Goal: Task Accomplishment & Management: Use online tool/utility

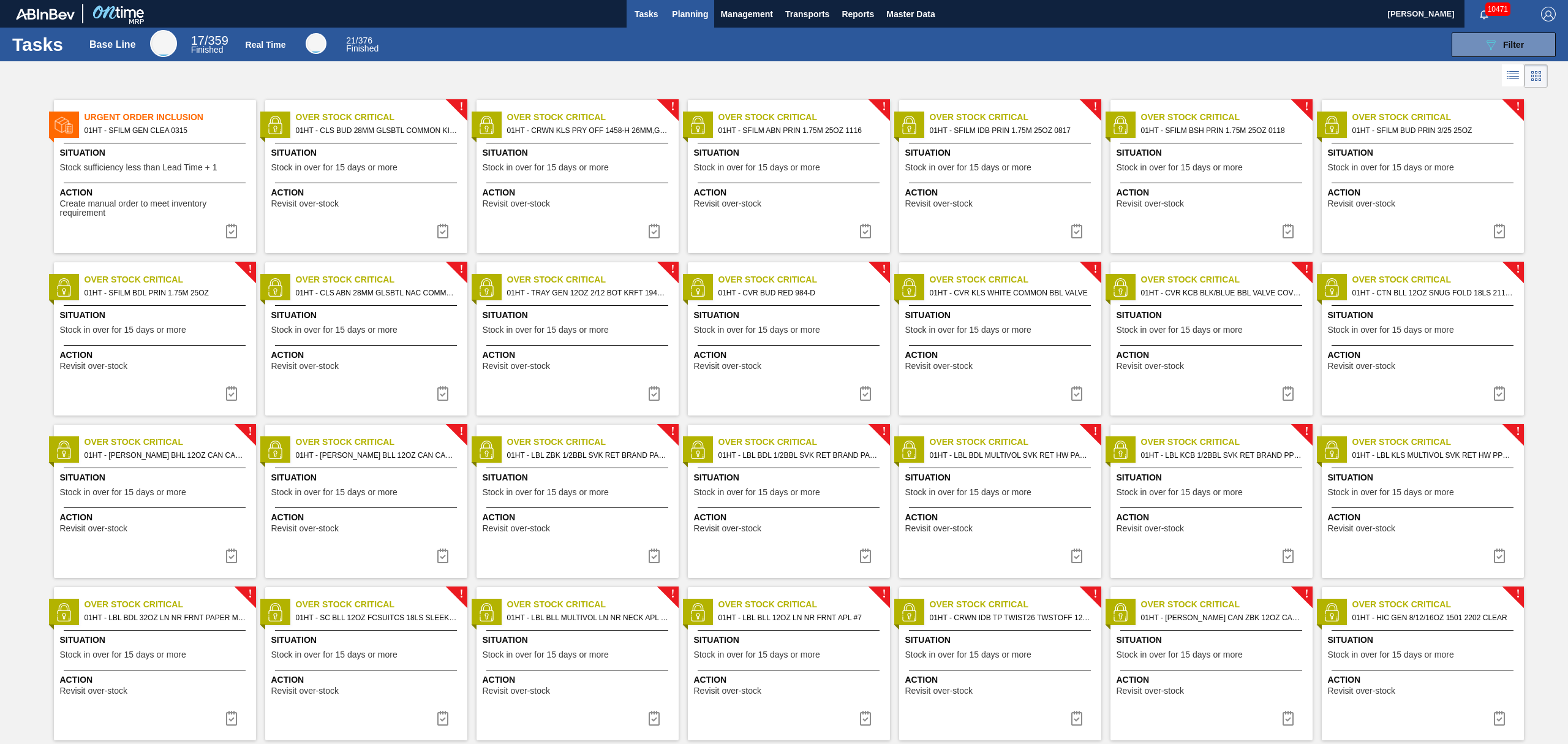
click at [685, 5] on button "Planning" at bounding box center [690, 14] width 48 height 28
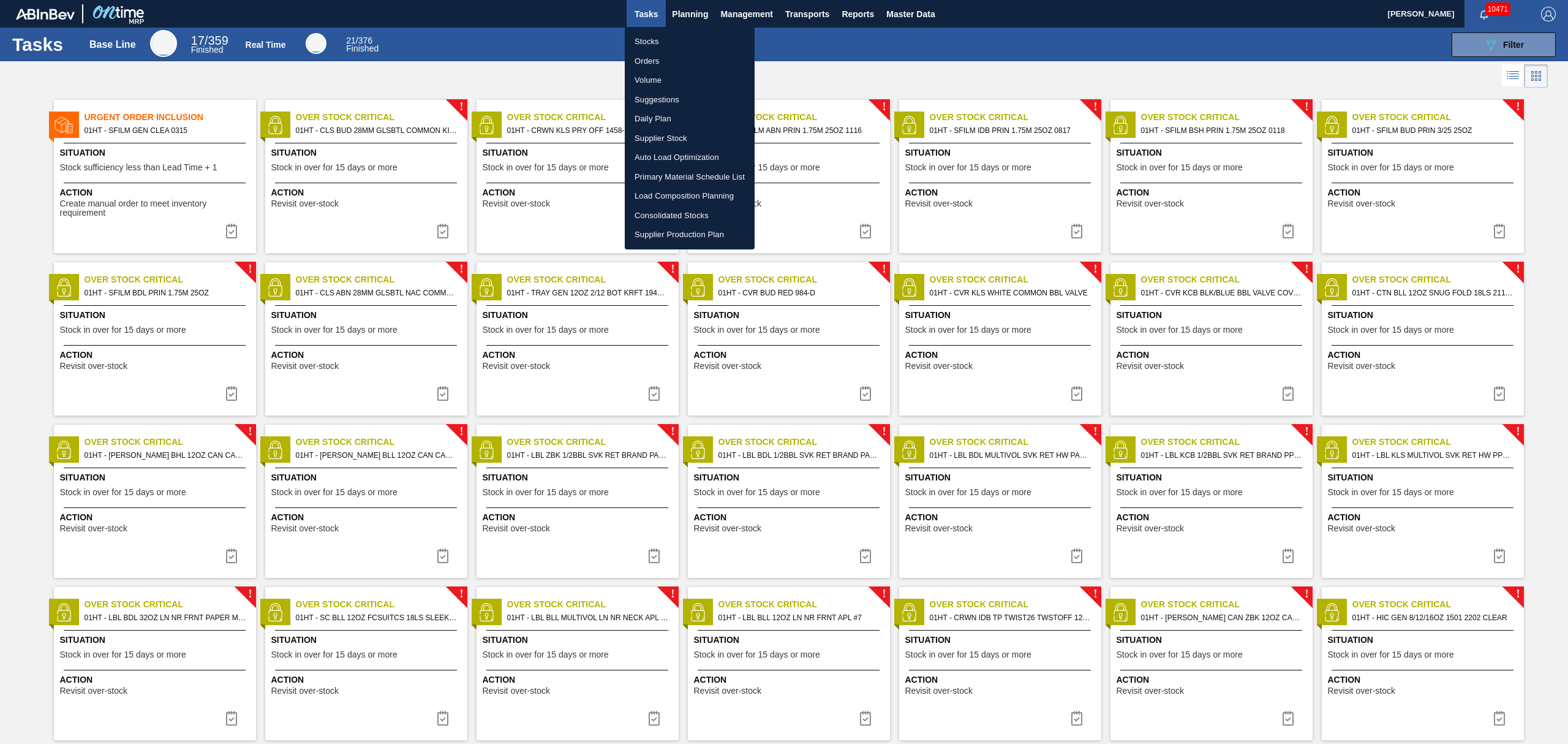
drag, startPoint x: 643, startPoint y: 42, endPoint x: 942, endPoint y: 45, distance: 299.0
click at [646, 39] on li "Stocks" at bounding box center [690, 41] width 130 height 20
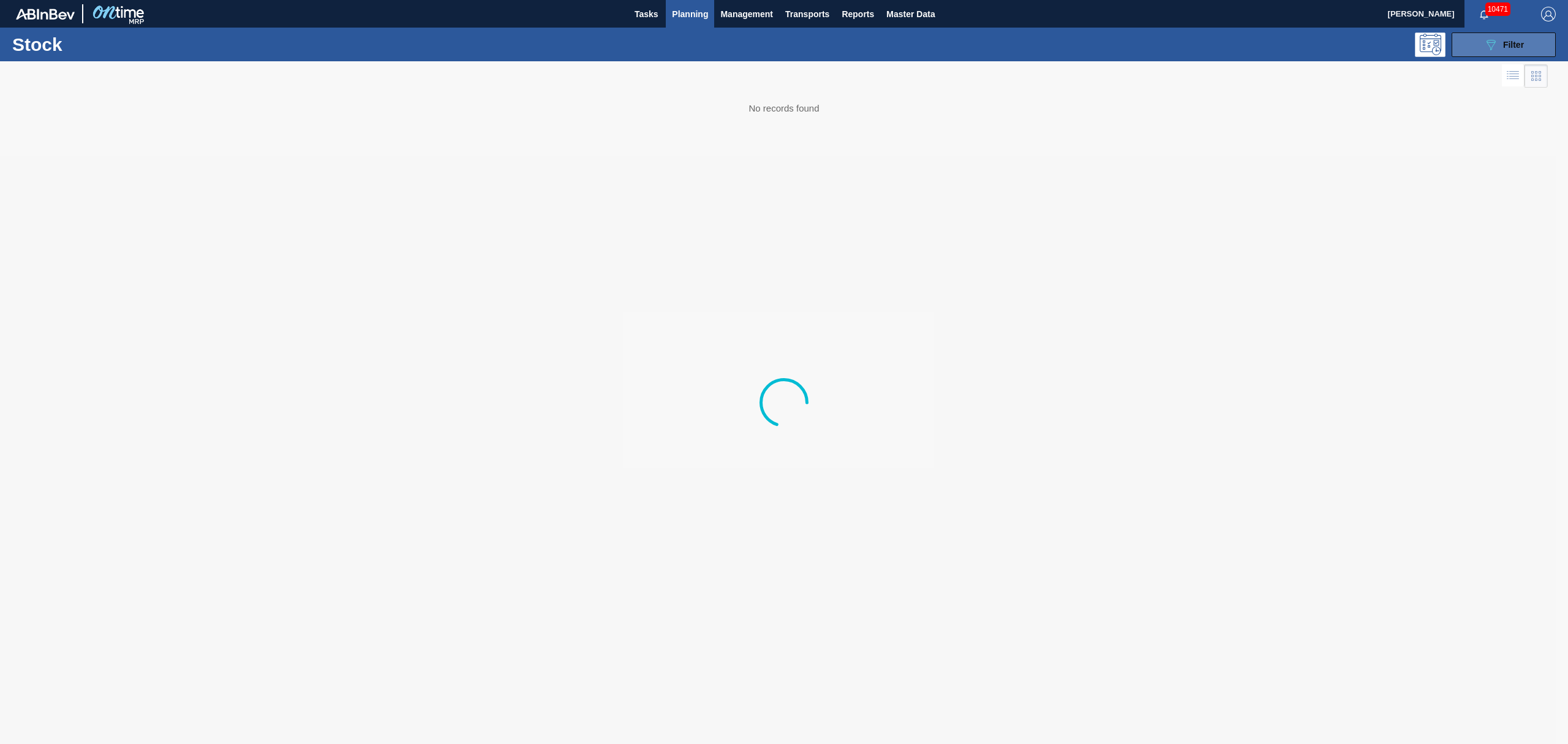
click at [1522, 40] on span "Filter" at bounding box center [1513, 45] width 20 height 10
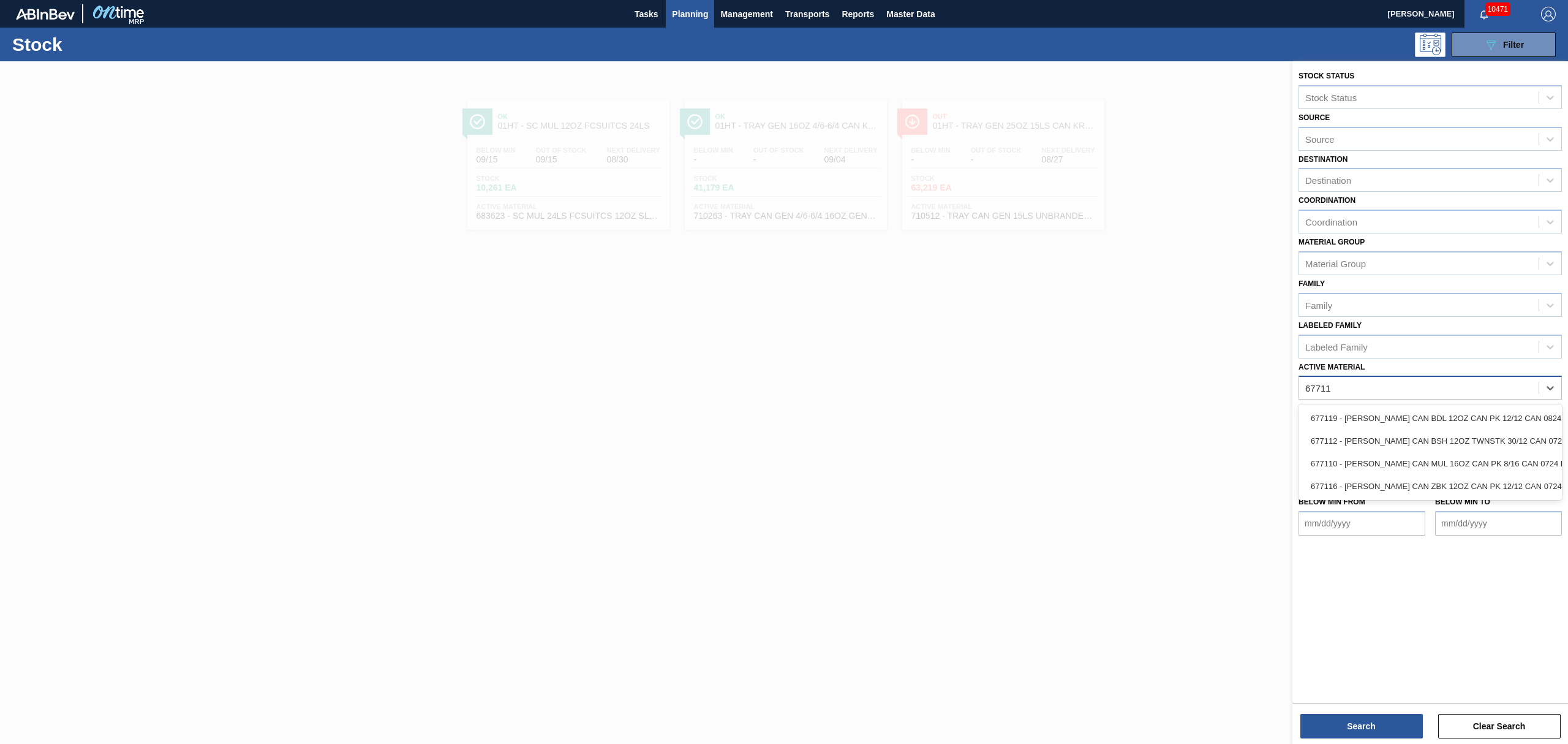
type Material "677119"
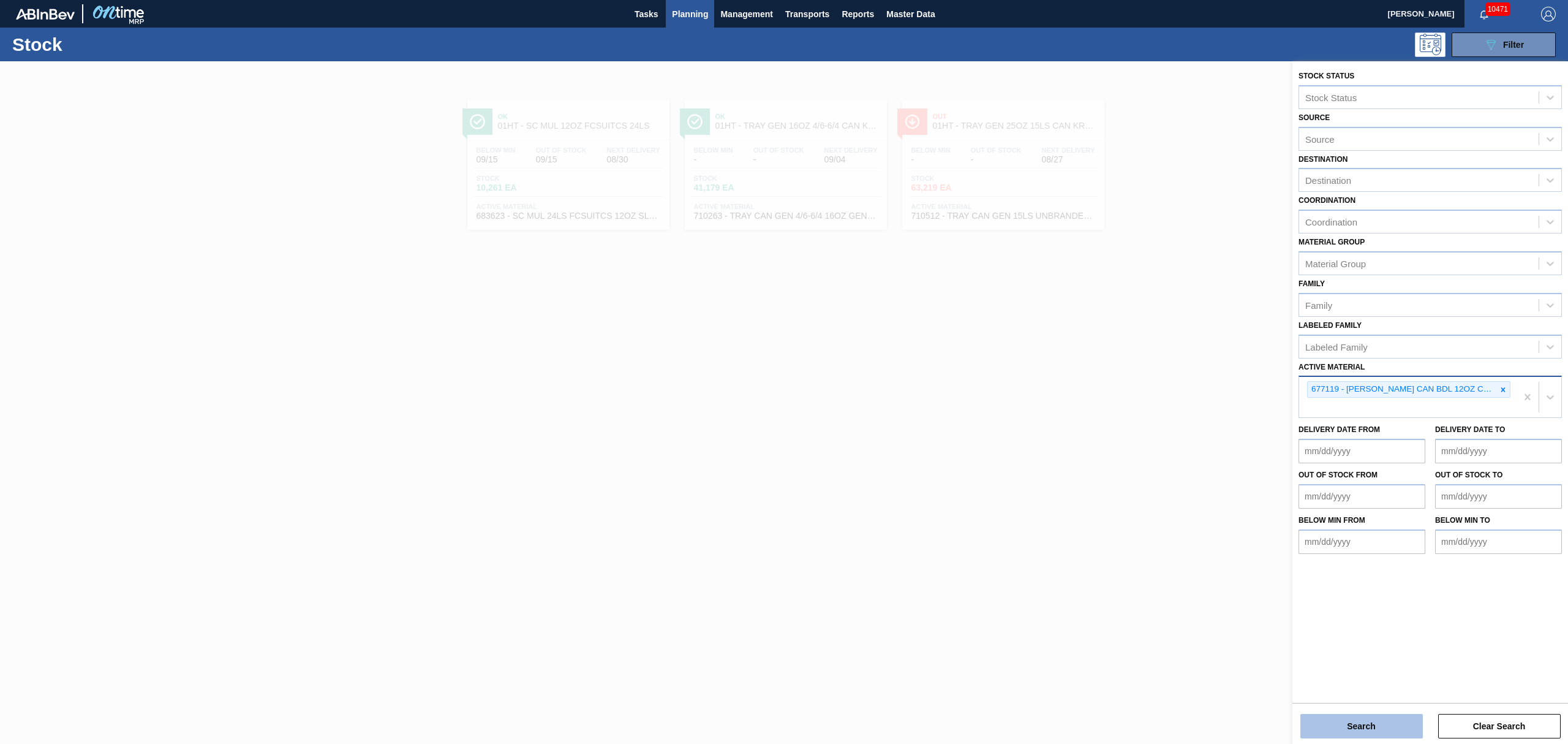
click at [1341, 734] on button "Search" at bounding box center [1361, 726] width 123 height 24
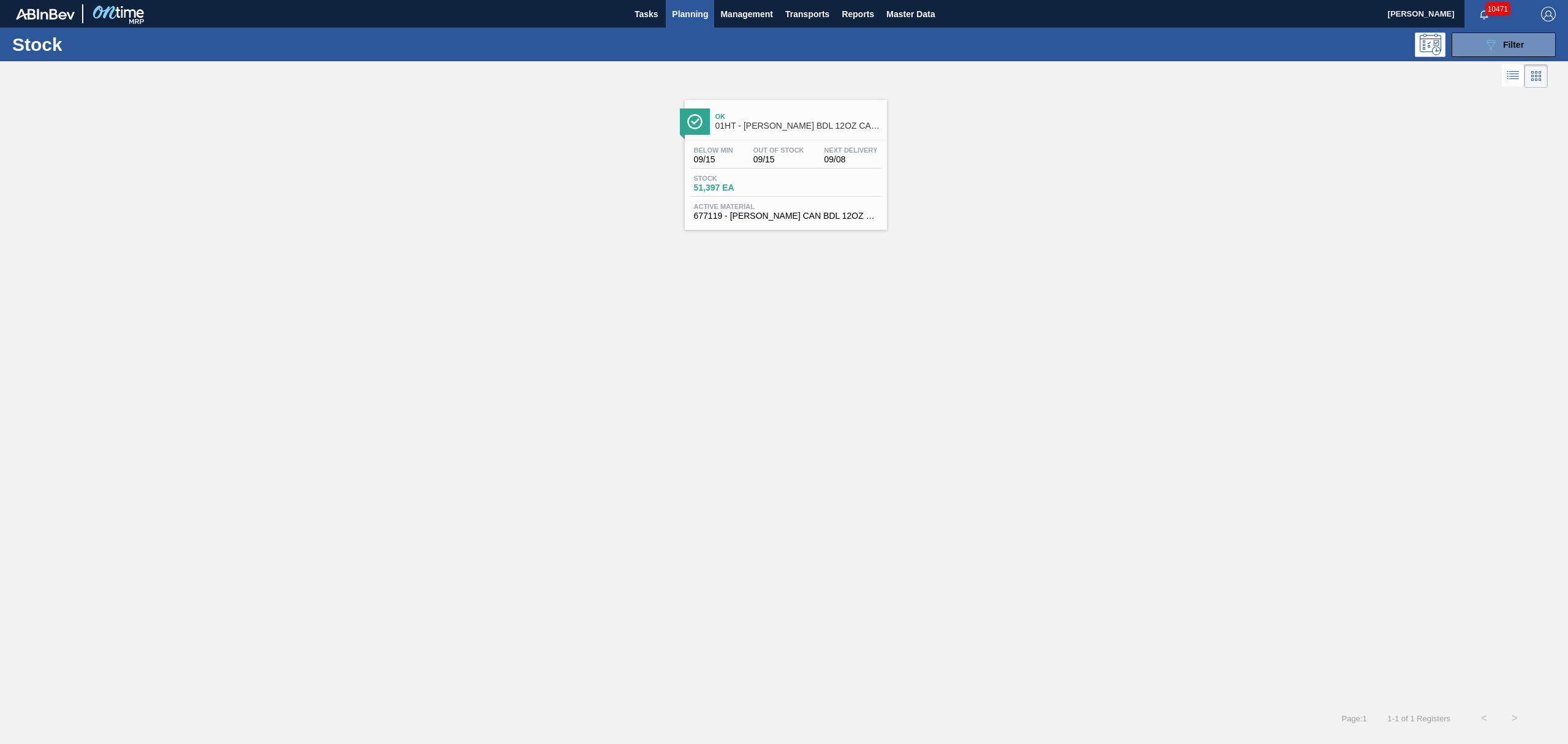
click at [730, 169] on div "Below Min 09/15 Out Of Stock 09/15 Next Delivery 09/08 Stock 51,397 EA Active M…" at bounding box center [785, 183] width 202 height 84
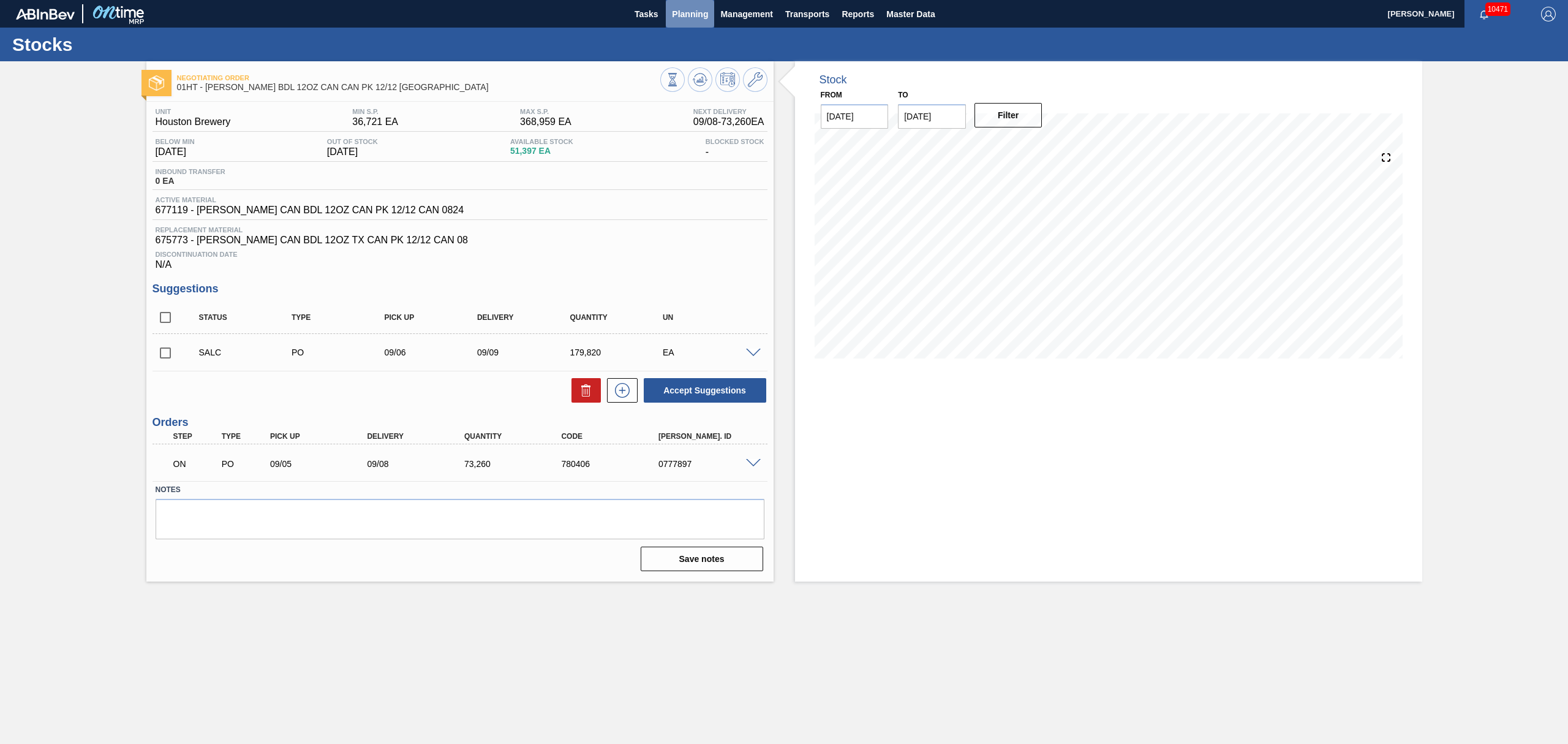
click at [689, 5] on button "Planning" at bounding box center [690, 14] width 48 height 28
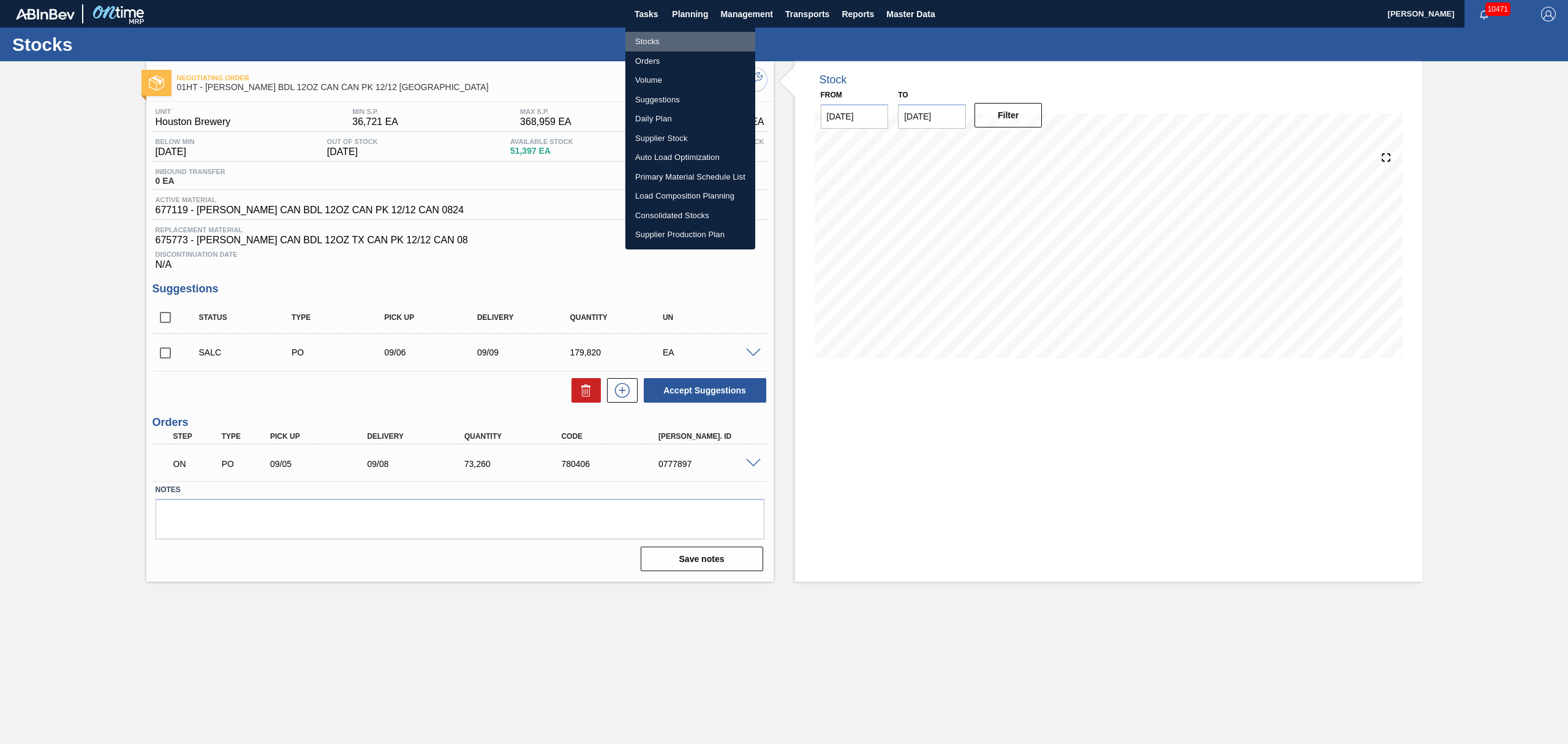
click at [647, 34] on li "Stocks" at bounding box center [690, 41] width 130 height 20
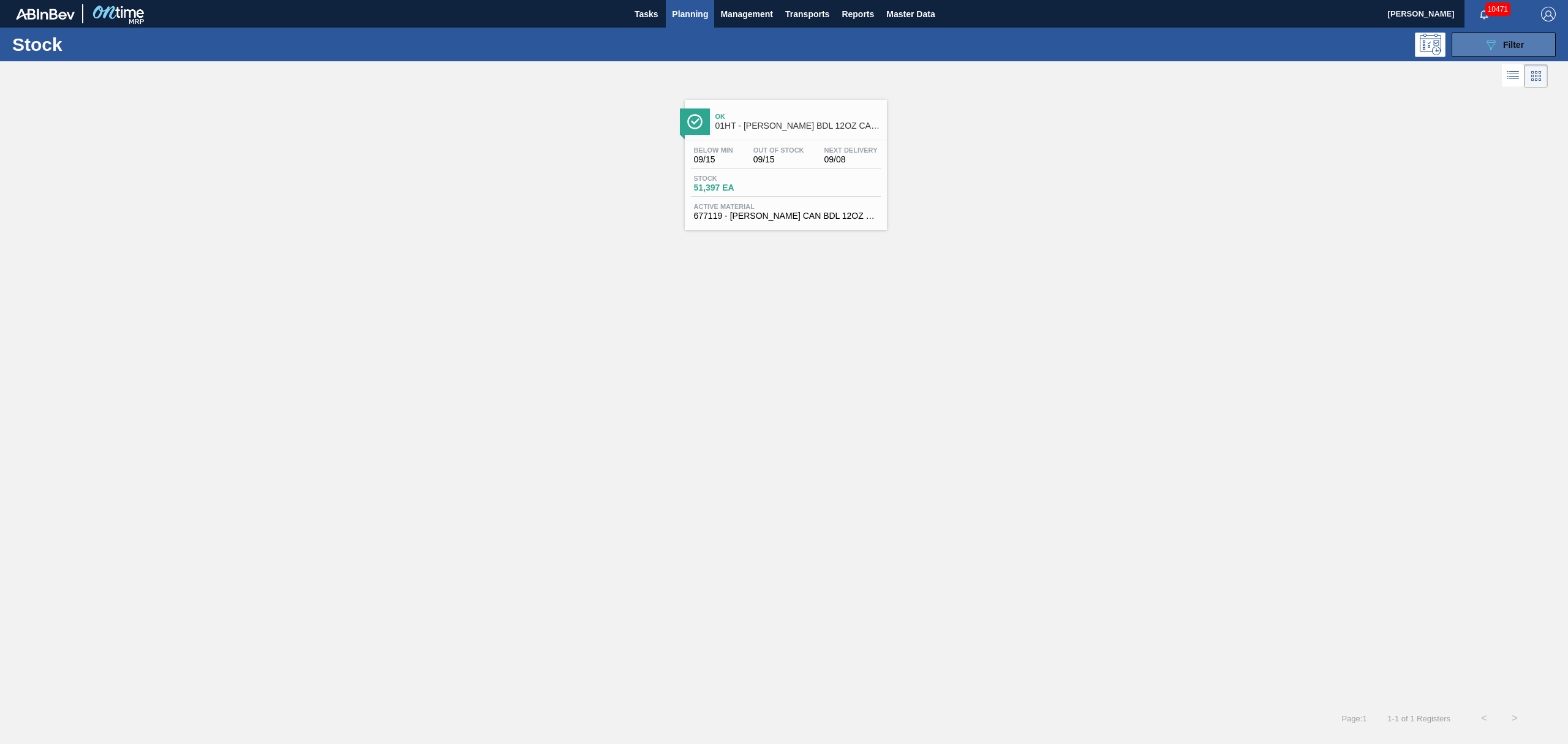
click at [1486, 47] on icon "089F7B8B-B2A5-4AFE-B5C0-19BA573D28AC" at bounding box center [1491, 45] width 15 height 15
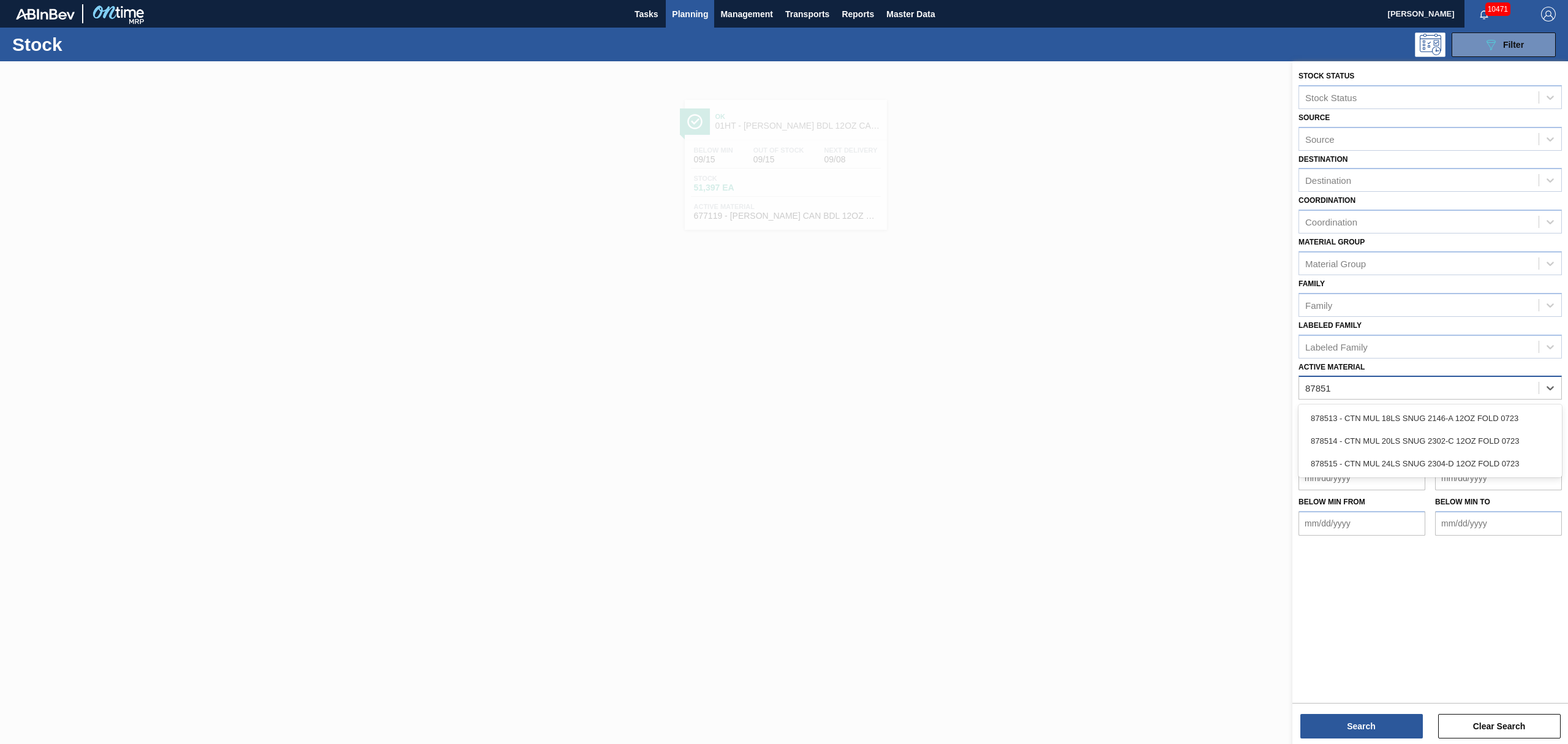
type Material "878513"
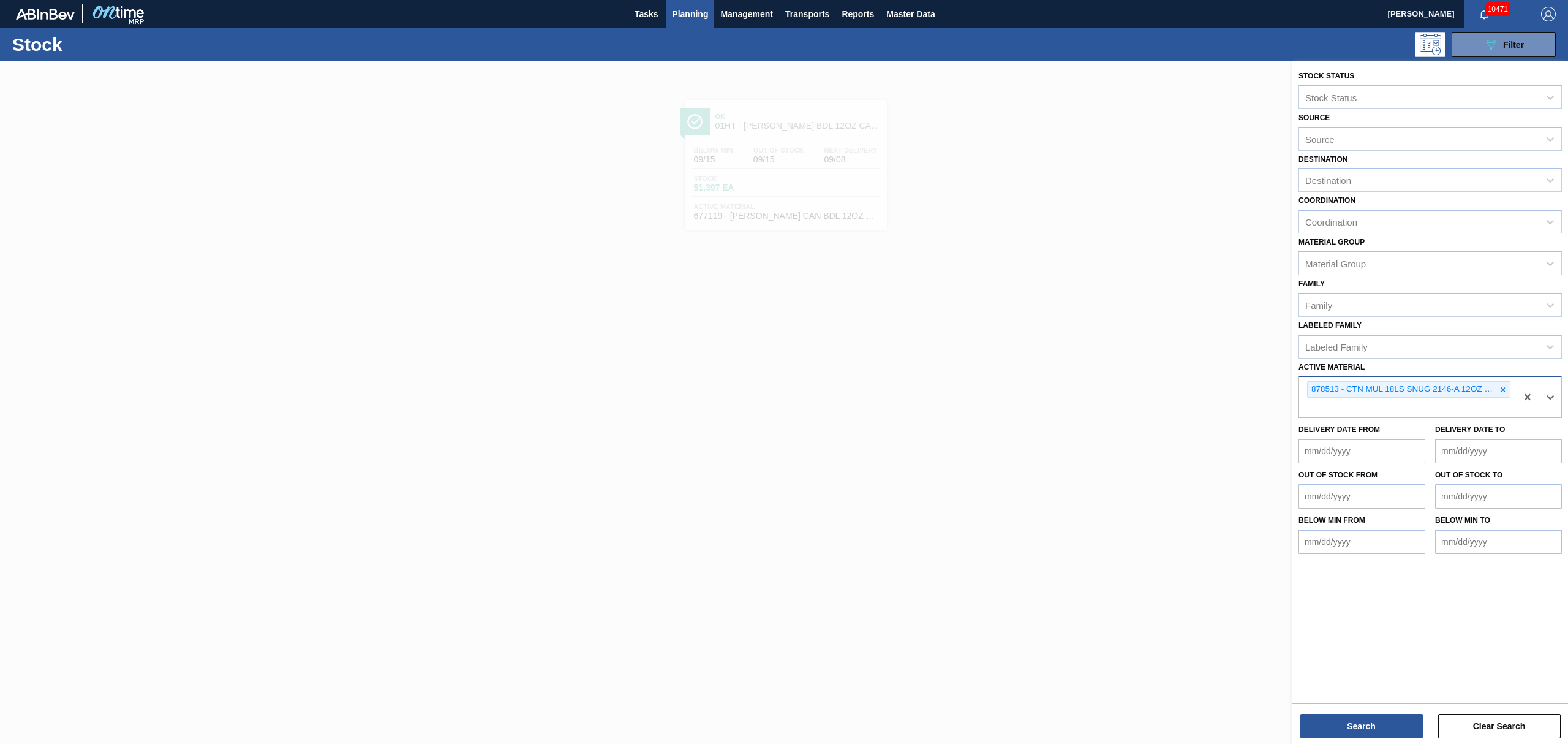
type Material "7"
type Material "878317"
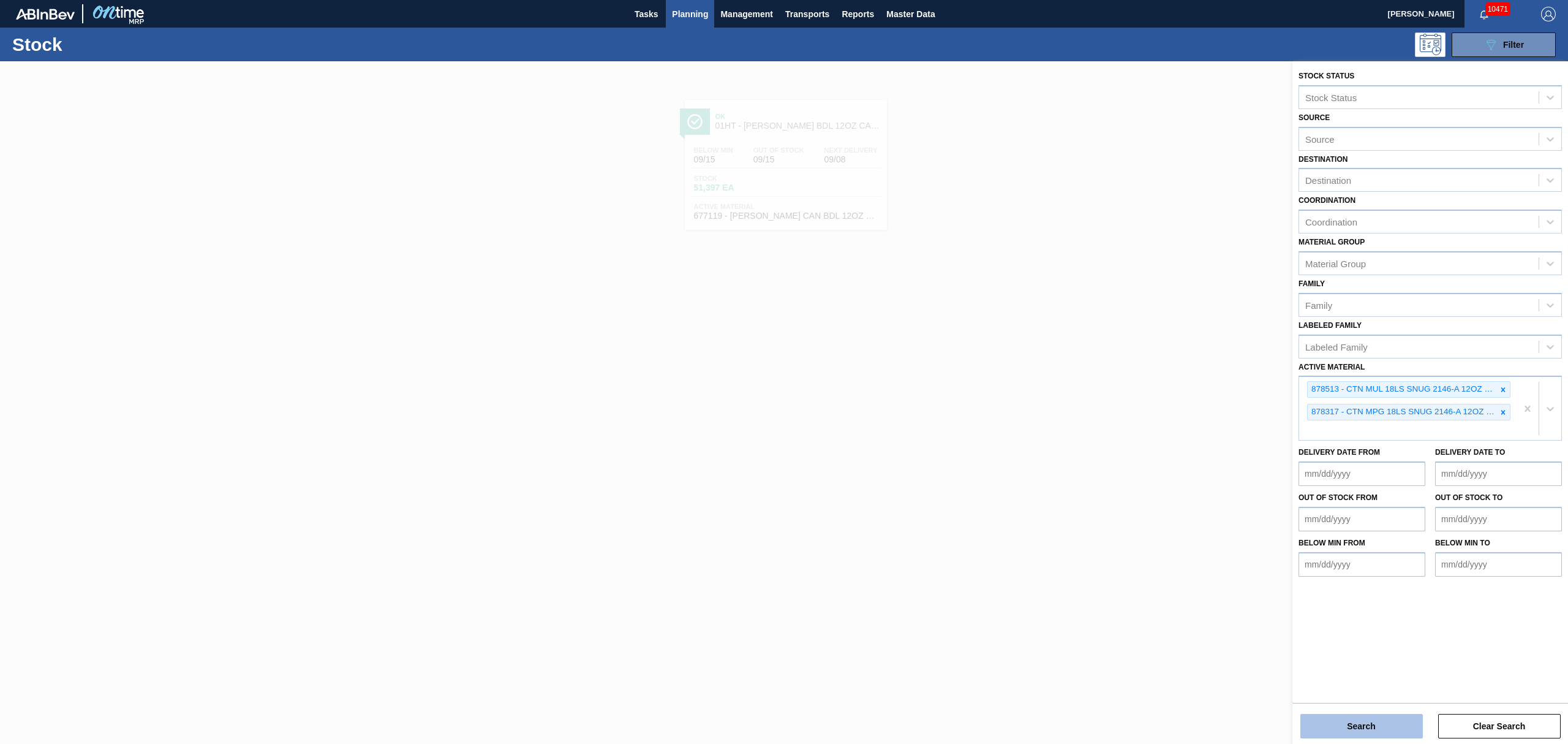
click at [1360, 716] on button "Search" at bounding box center [1361, 726] width 123 height 24
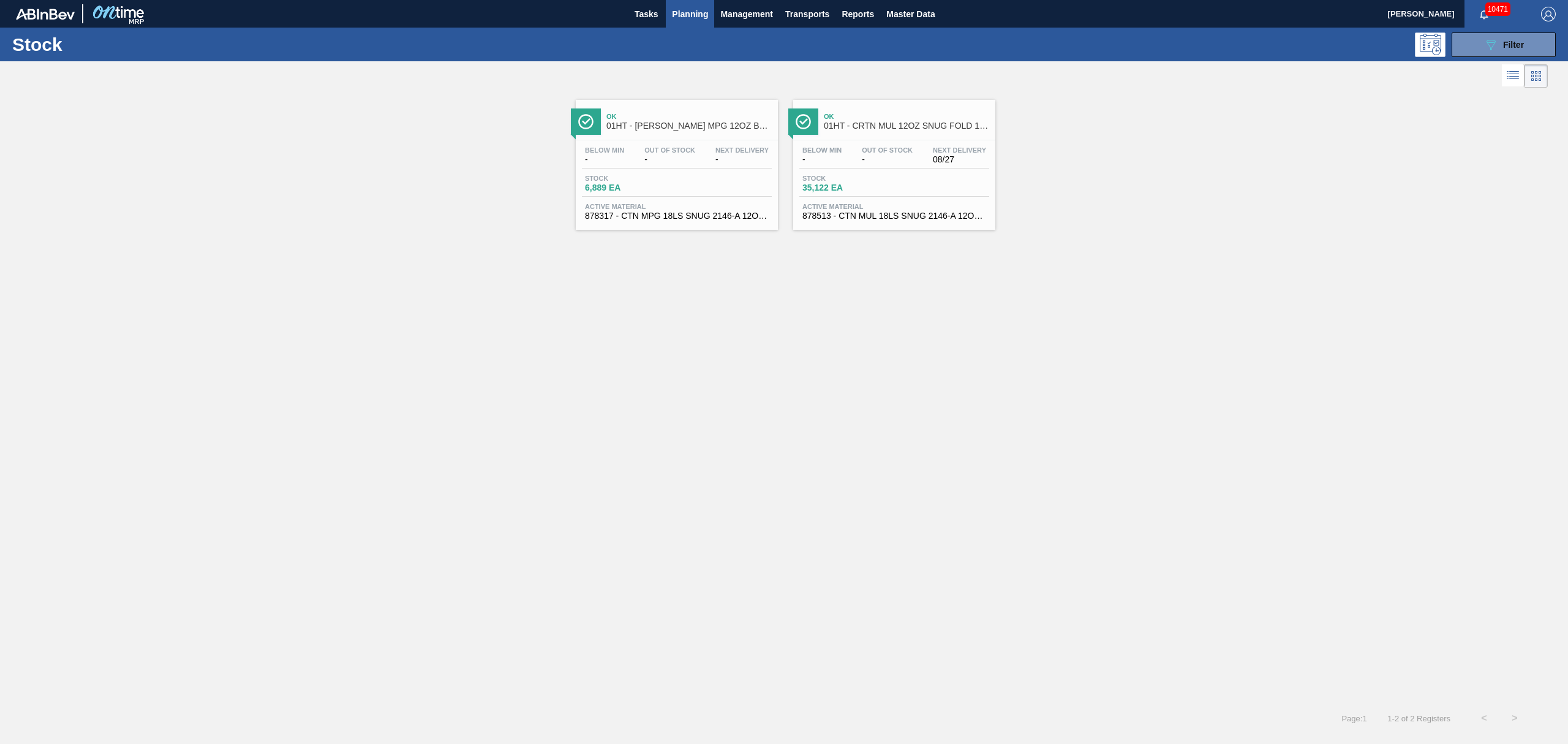
click at [719, 195] on div "Stock 6,889 EA" at bounding box center [677, 186] width 190 height 22
click at [890, 195] on div "Stock 35,122 EA" at bounding box center [894, 186] width 190 height 22
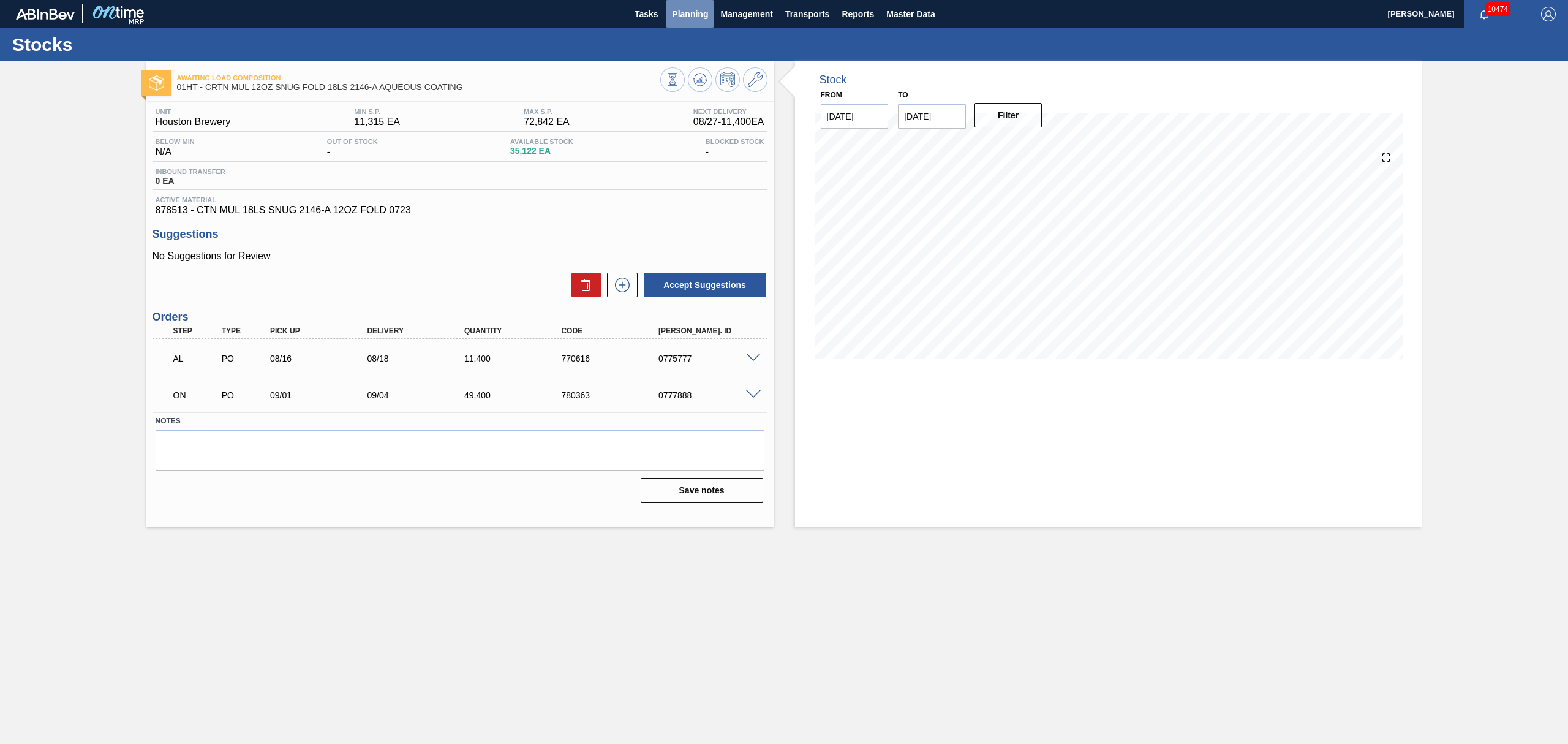
click at [677, 20] on span "Planning" at bounding box center [690, 14] width 36 height 15
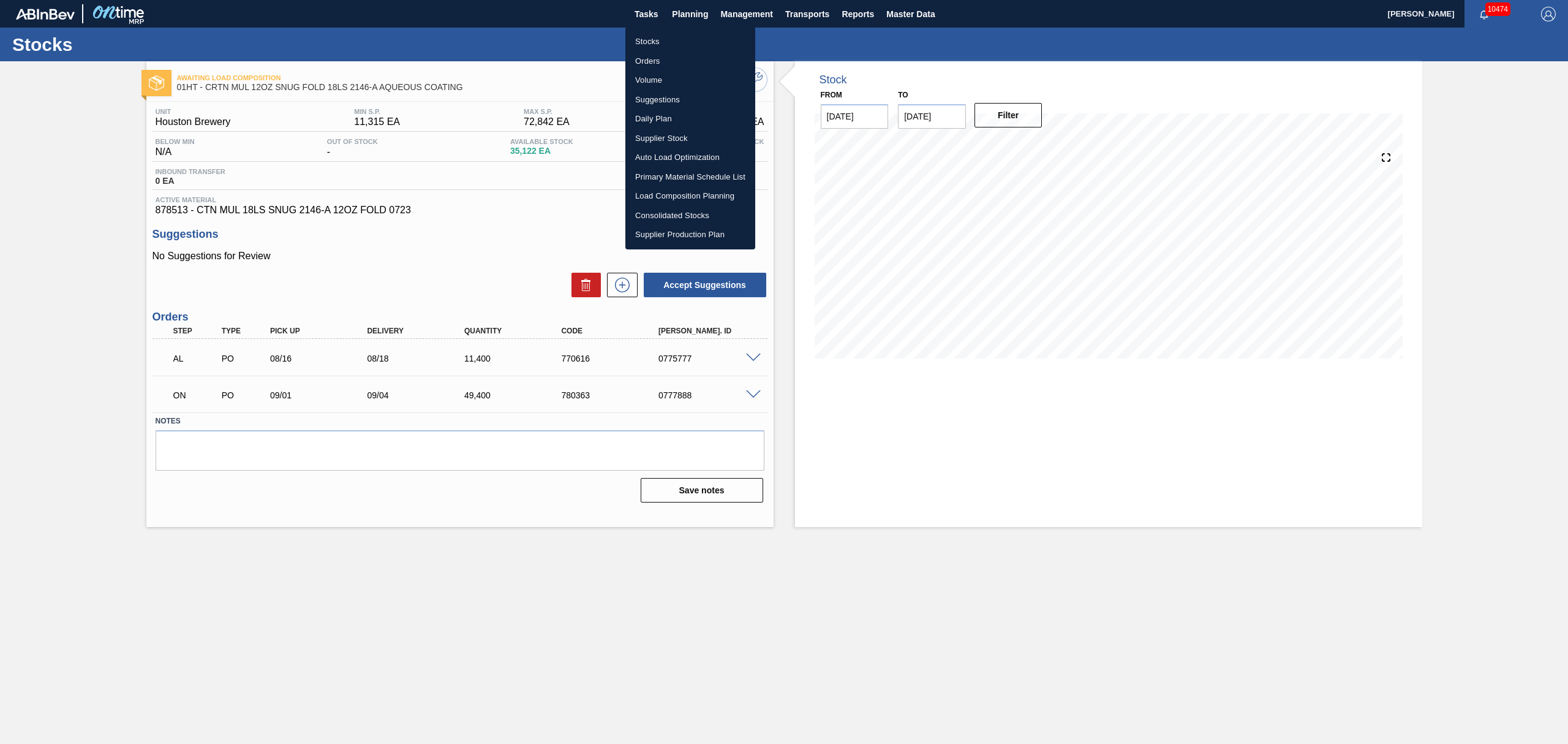
click at [653, 99] on li "Suggestions" at bounding box center [690, 100] width 130 height 20
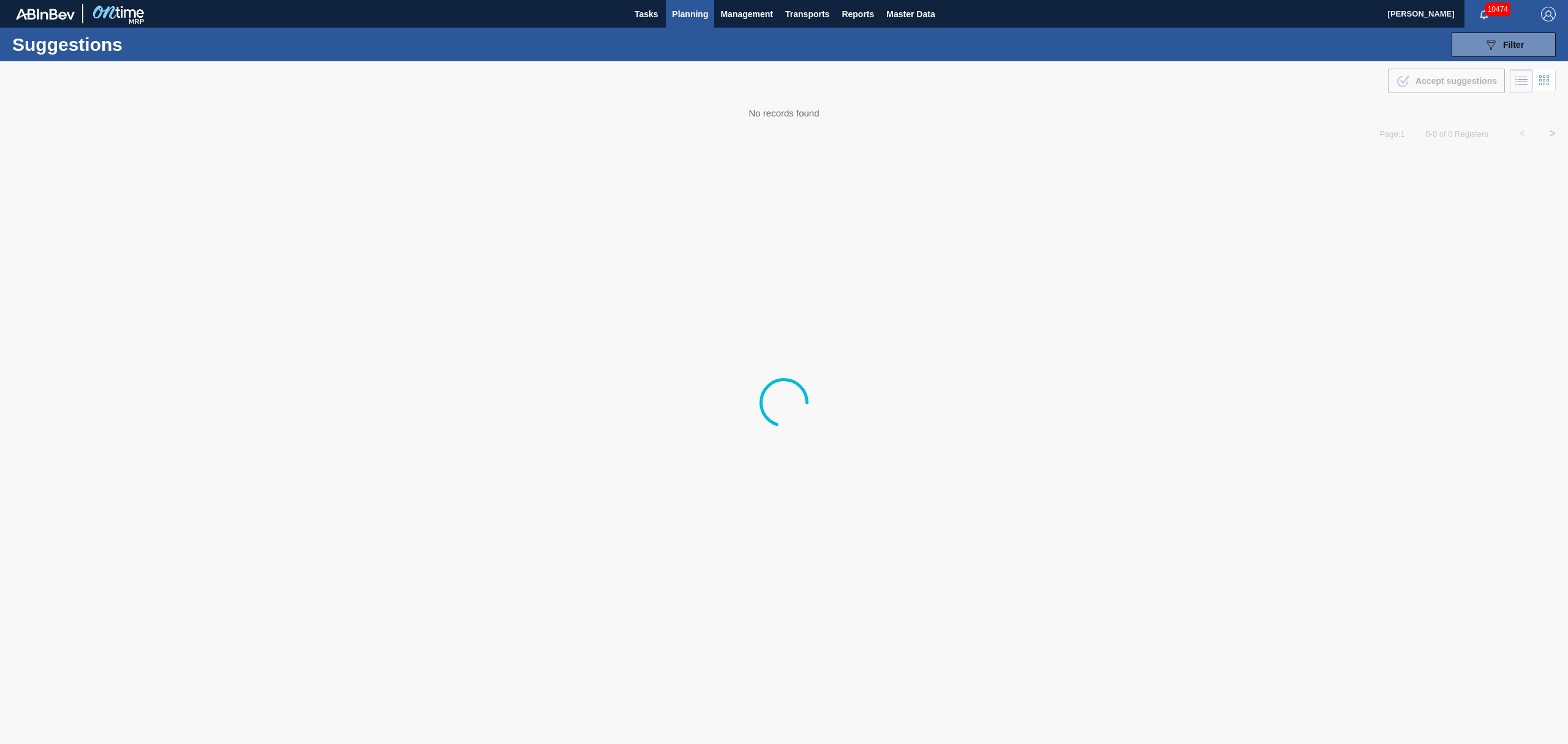
type from "[DATE]"
type to "[DATE]"
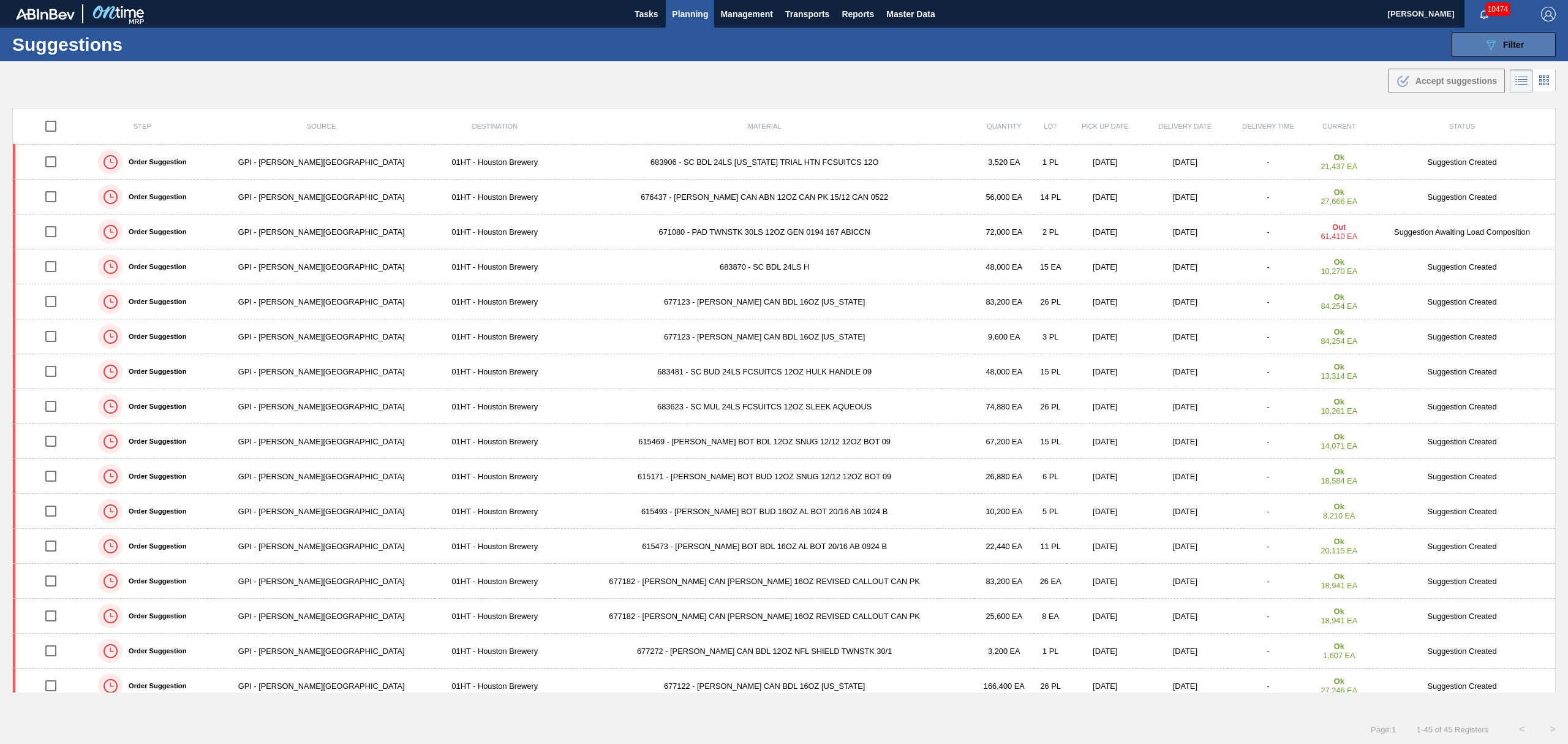
click at [1495, 47] on icon "089F7B8B-B2A5-4AFE-B5C0-19BA573D28AC" at bounding box center [1491, 45] width 15 height 15
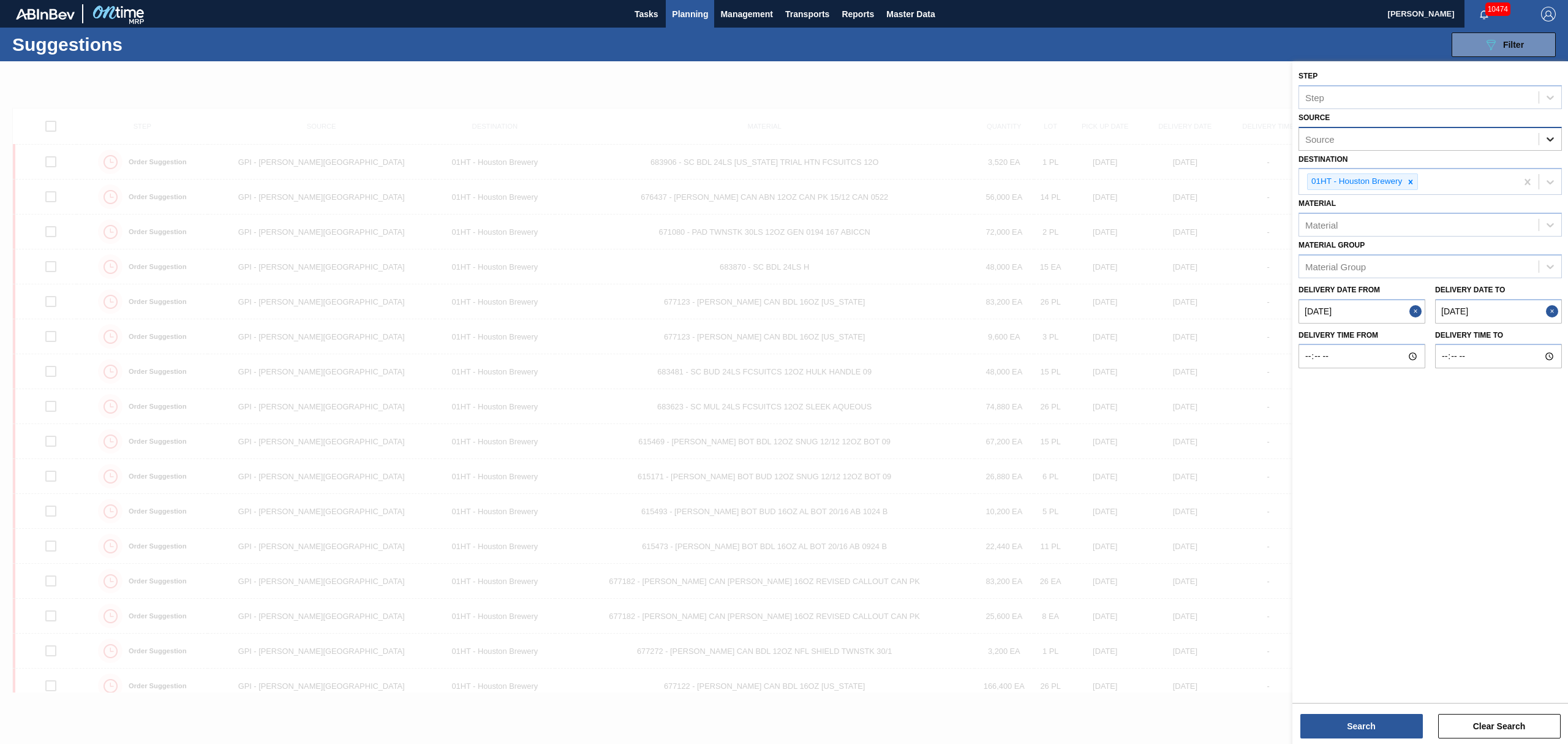
click at [1548, 145] on div at bounding box center [1550, 140] width 22 height 22
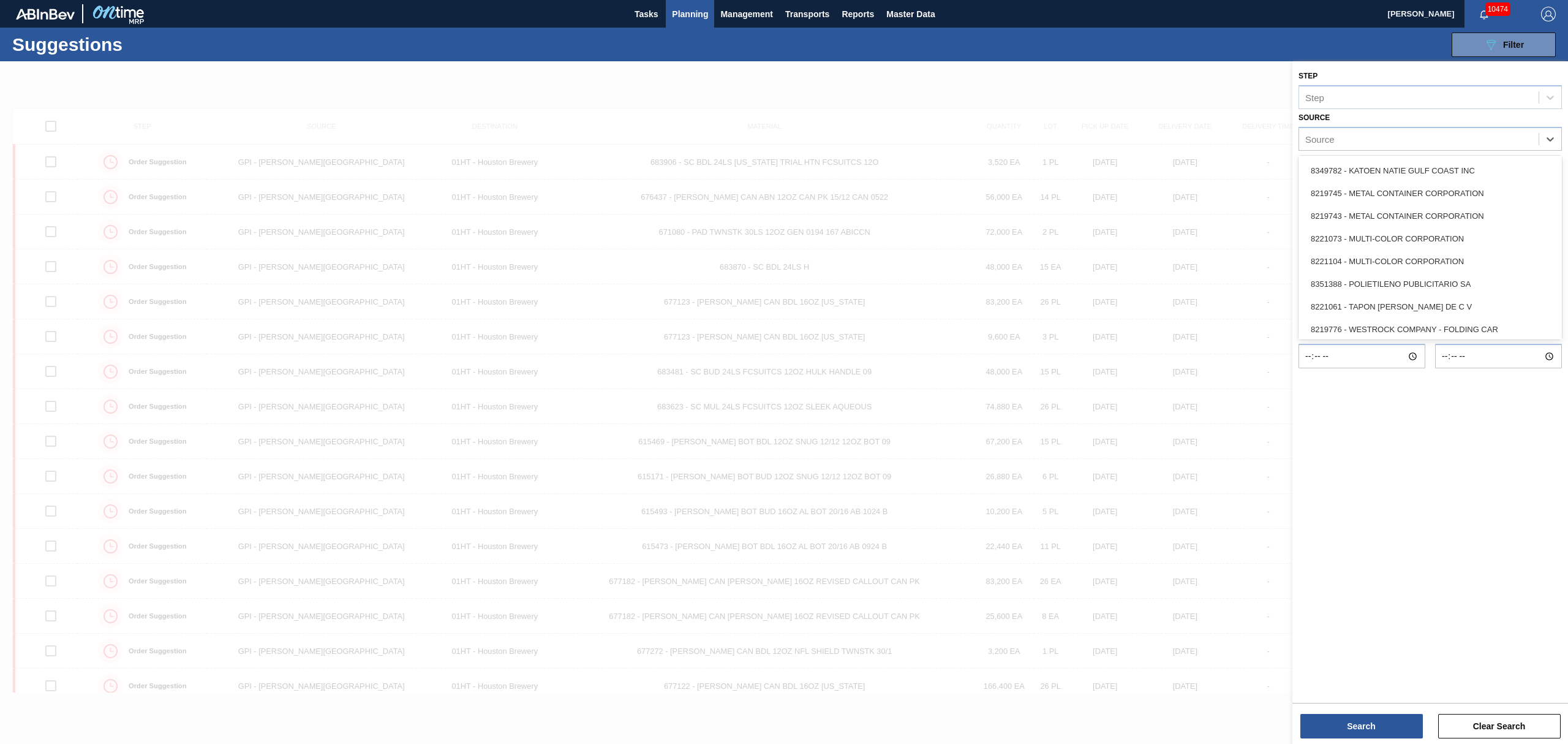
scroll to position [523, 0]
click at [1406, 317] on div "8219776 - WESTROCK COMPANY - FOLDING CAR" at bounding box center [1429, 326] width 263 height 22
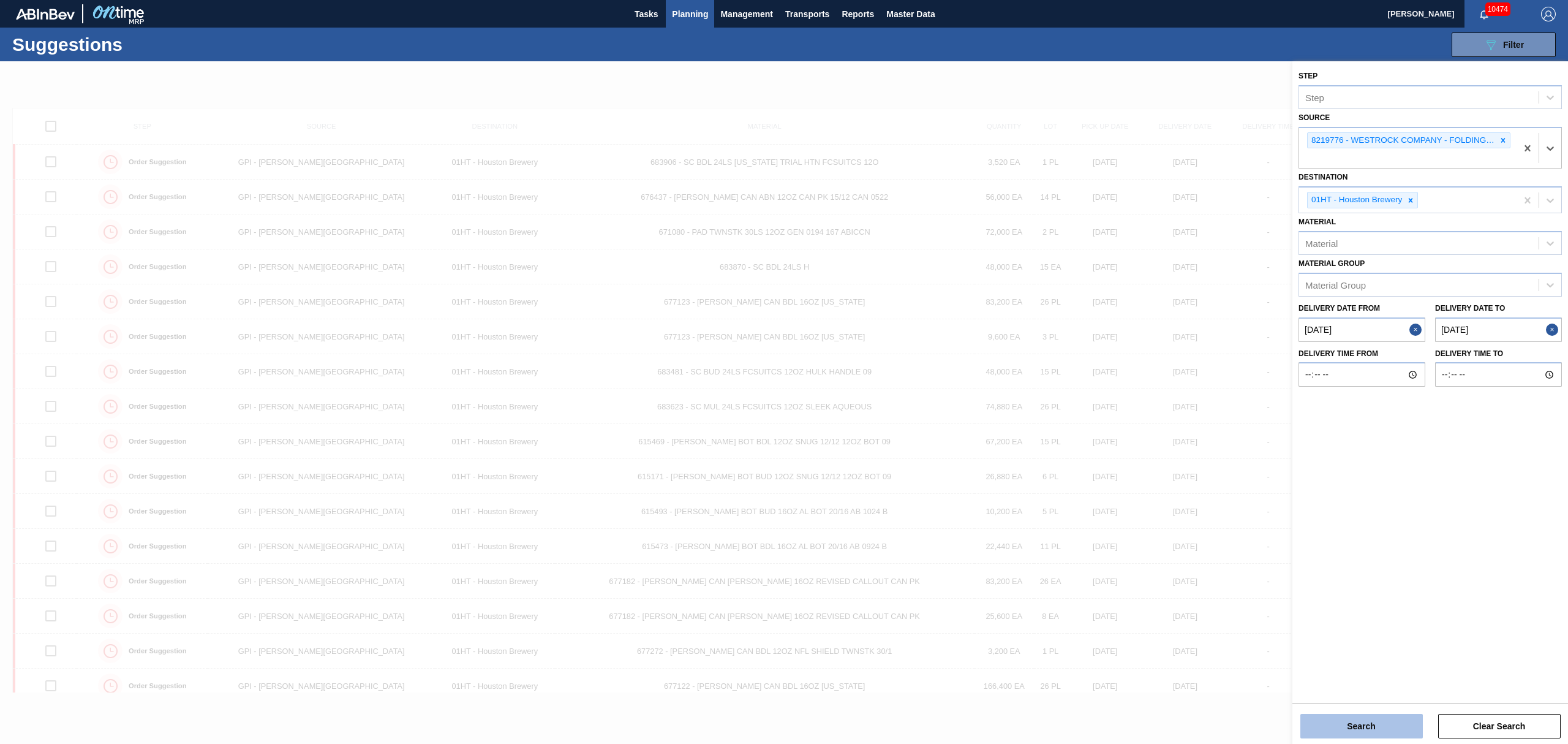
click at [1392, 722] on button "Search" at bounding box center [1361, 726] width 123 height 24
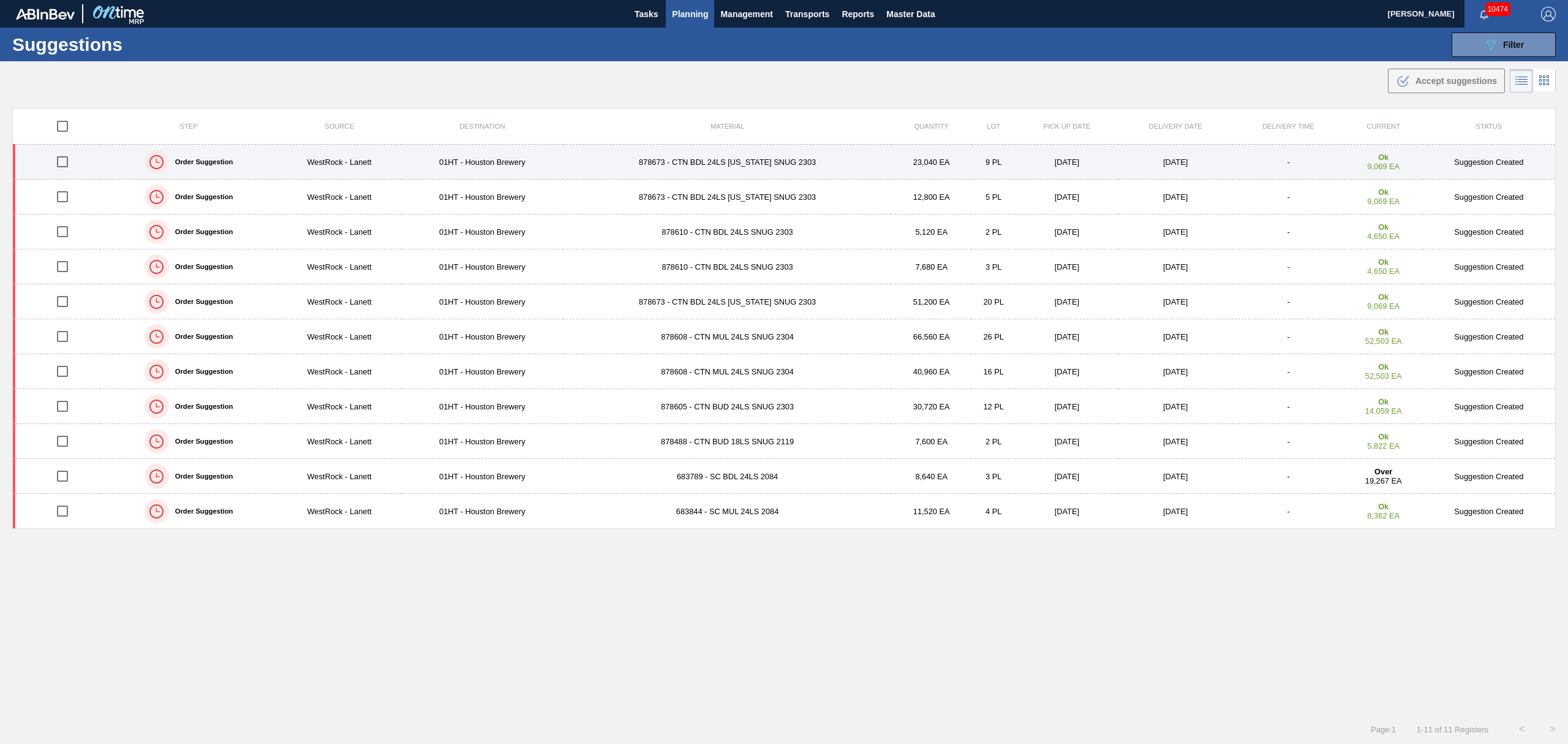
click at [59, 159] on input "checkbox" at bounding box center [62, 162] width 26 height 26
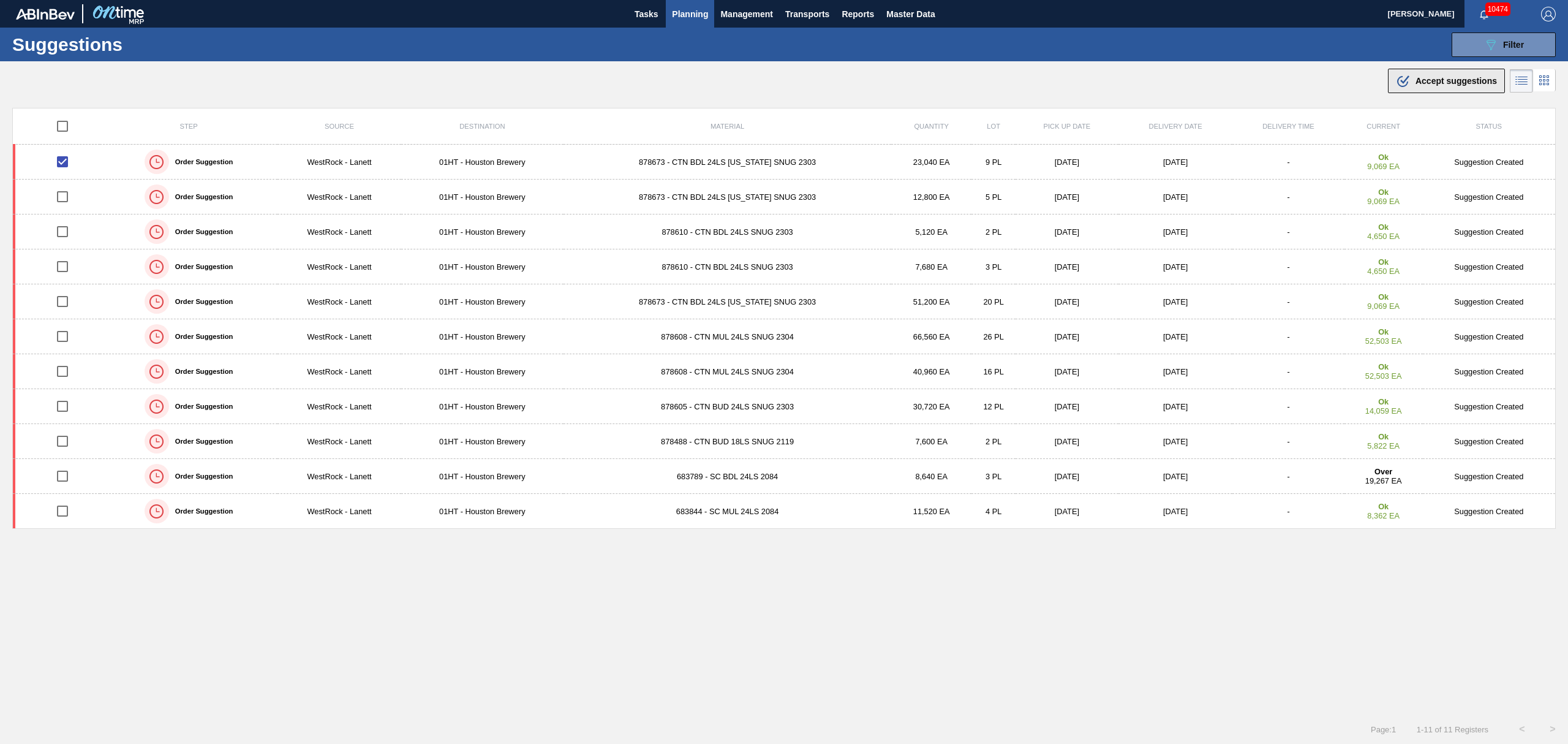
click at [1445, 84] on span "Accept suggestions" at bounding box center [1456, 81] width 82 height 10
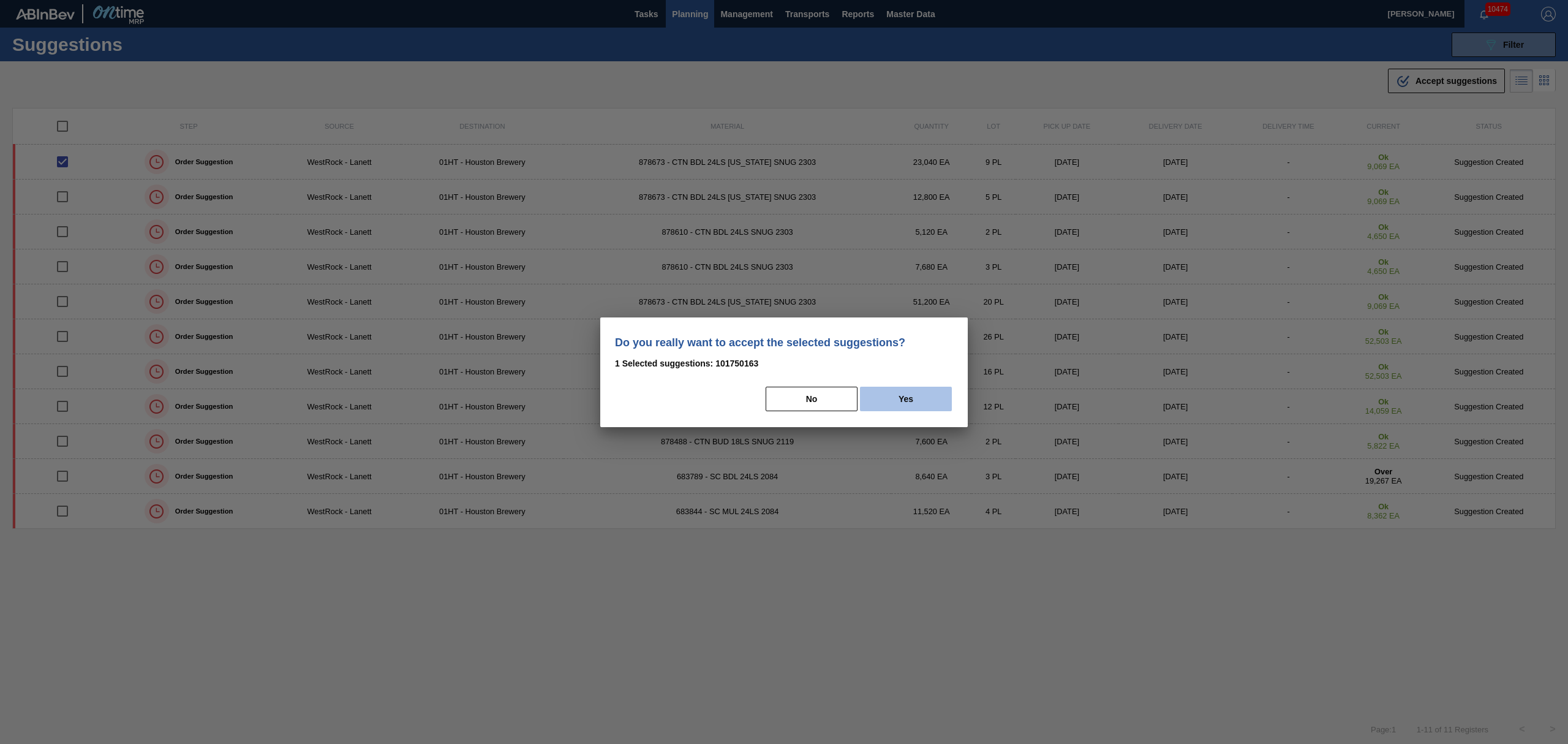
click at [929, 402] on button "Yes" at bounding box center [905, 399] width 92 height 24
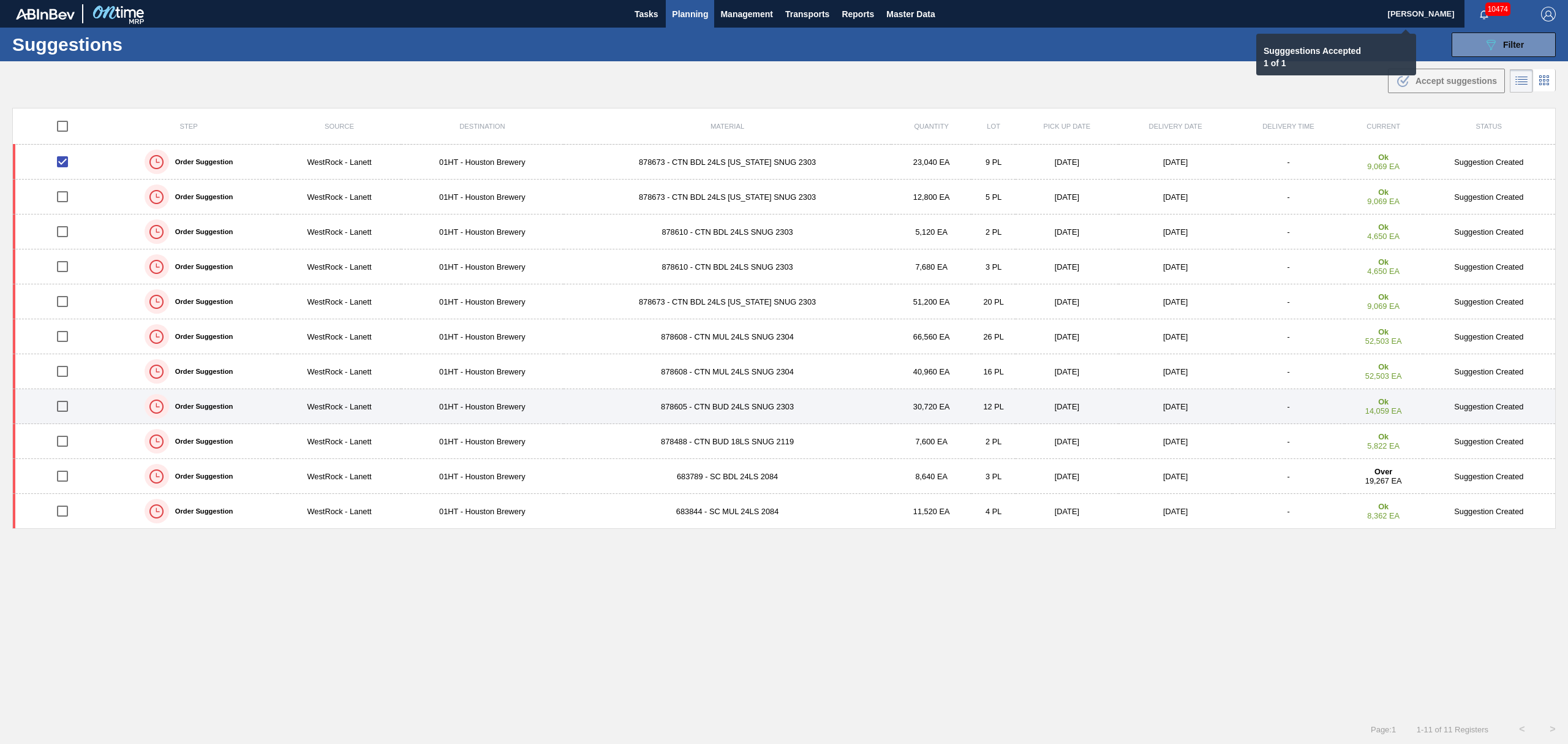
checkbox input "false"
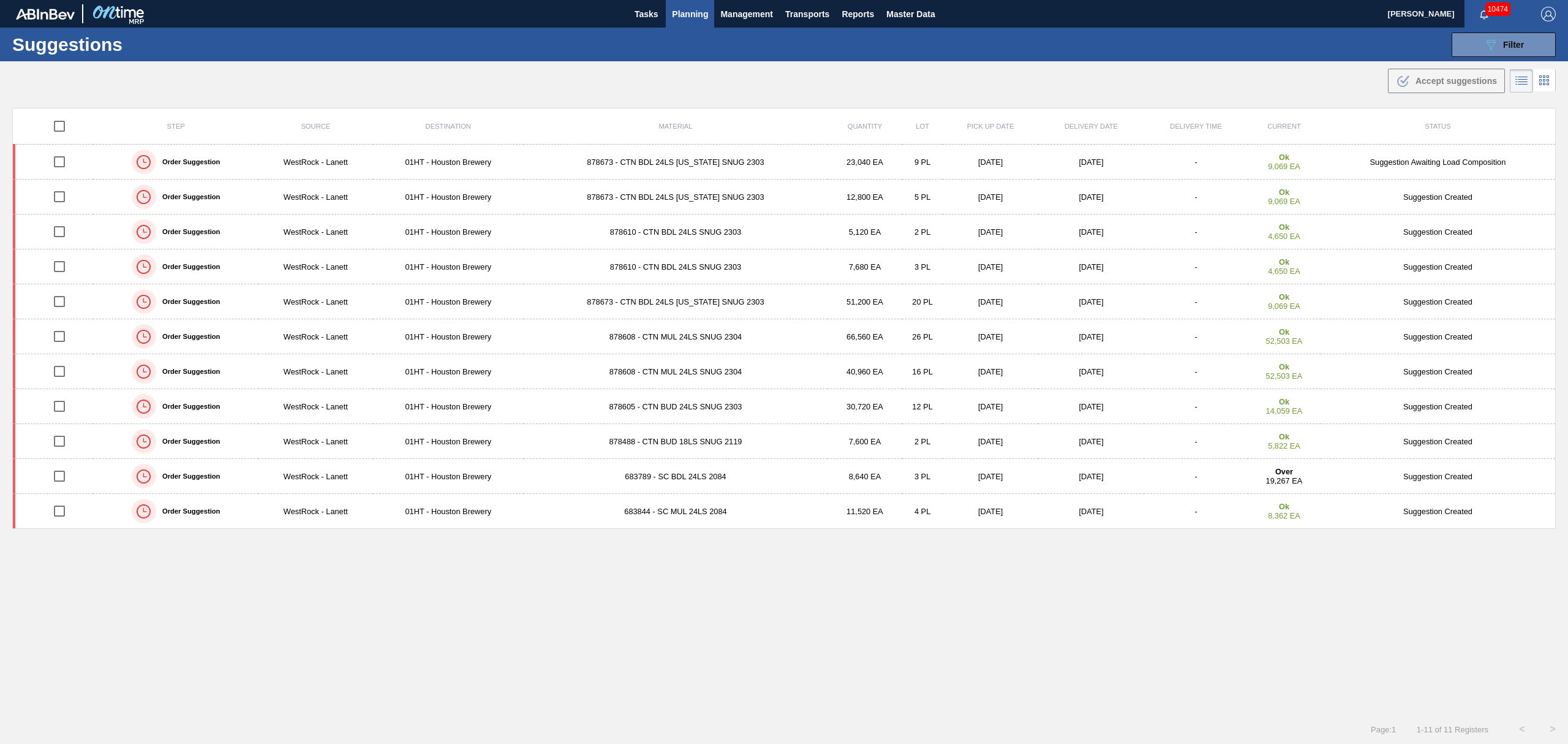
click at [689, 13] on span "Planning" at bounding box center [690, 14] width 36 height 15
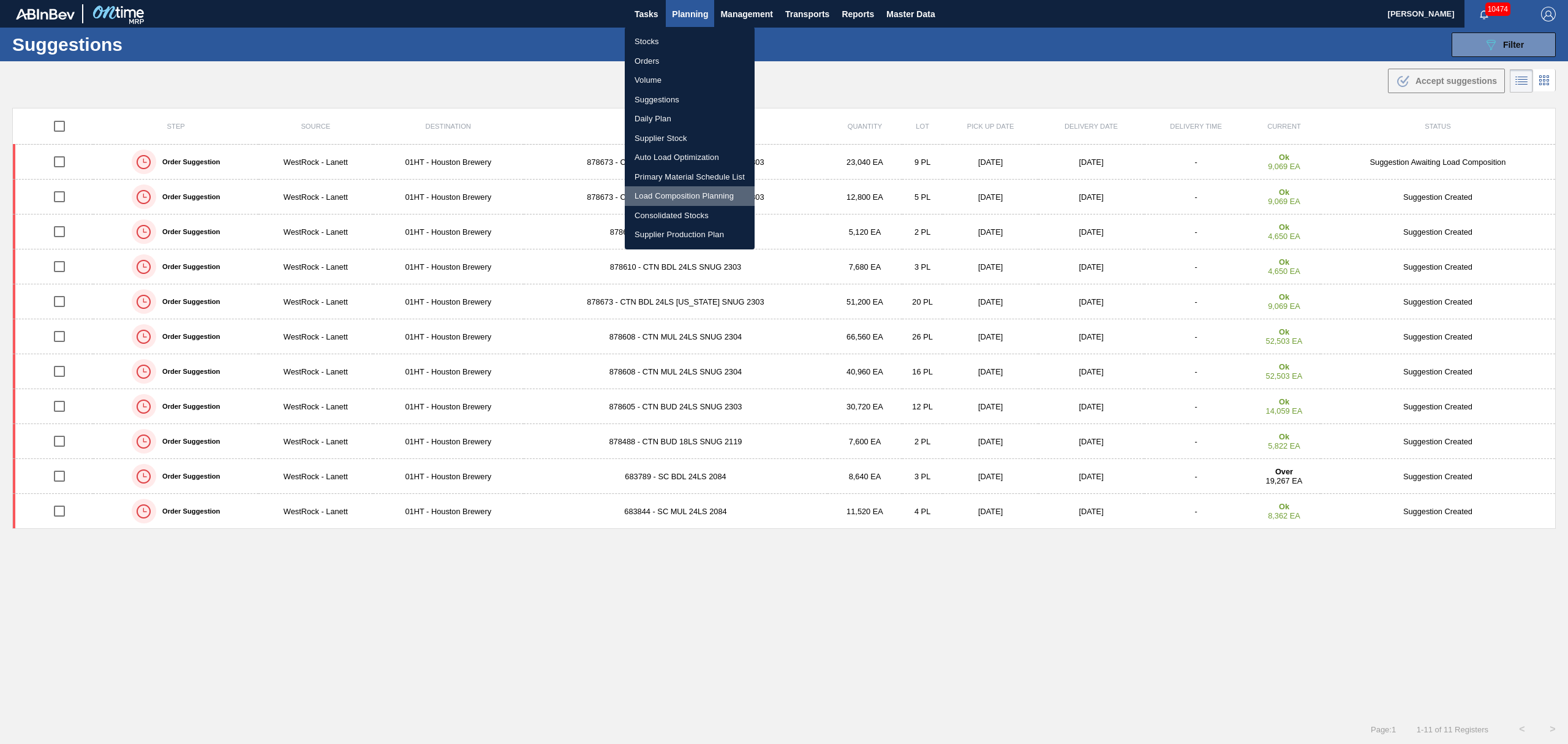
click at [669, 187] on li "Load Composition Planning" at bounding box center [690, 196] width 130 height 20
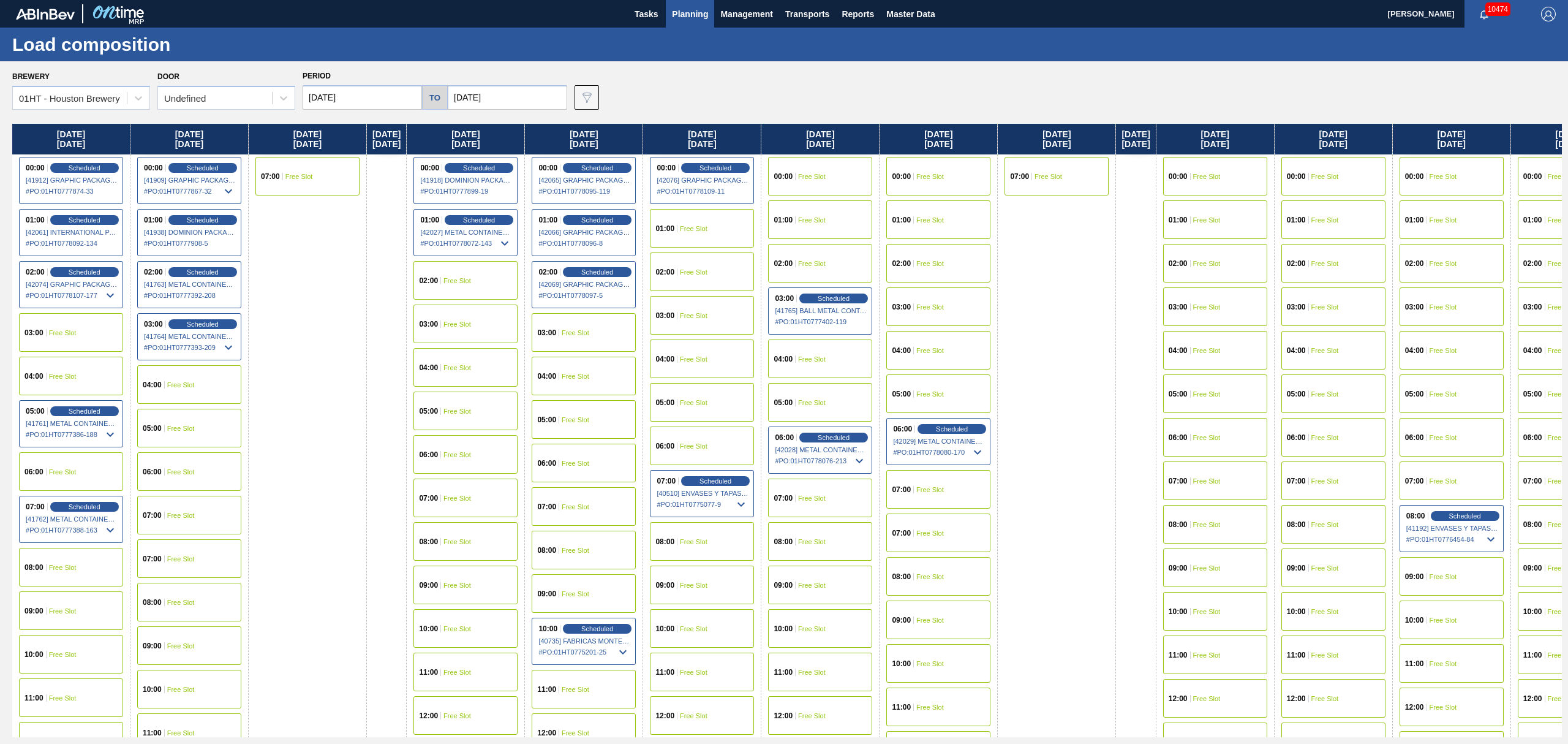
click at [489, 353] on div "04:00 Free Slot" at bounding box center [465, 367] width 104 height 38
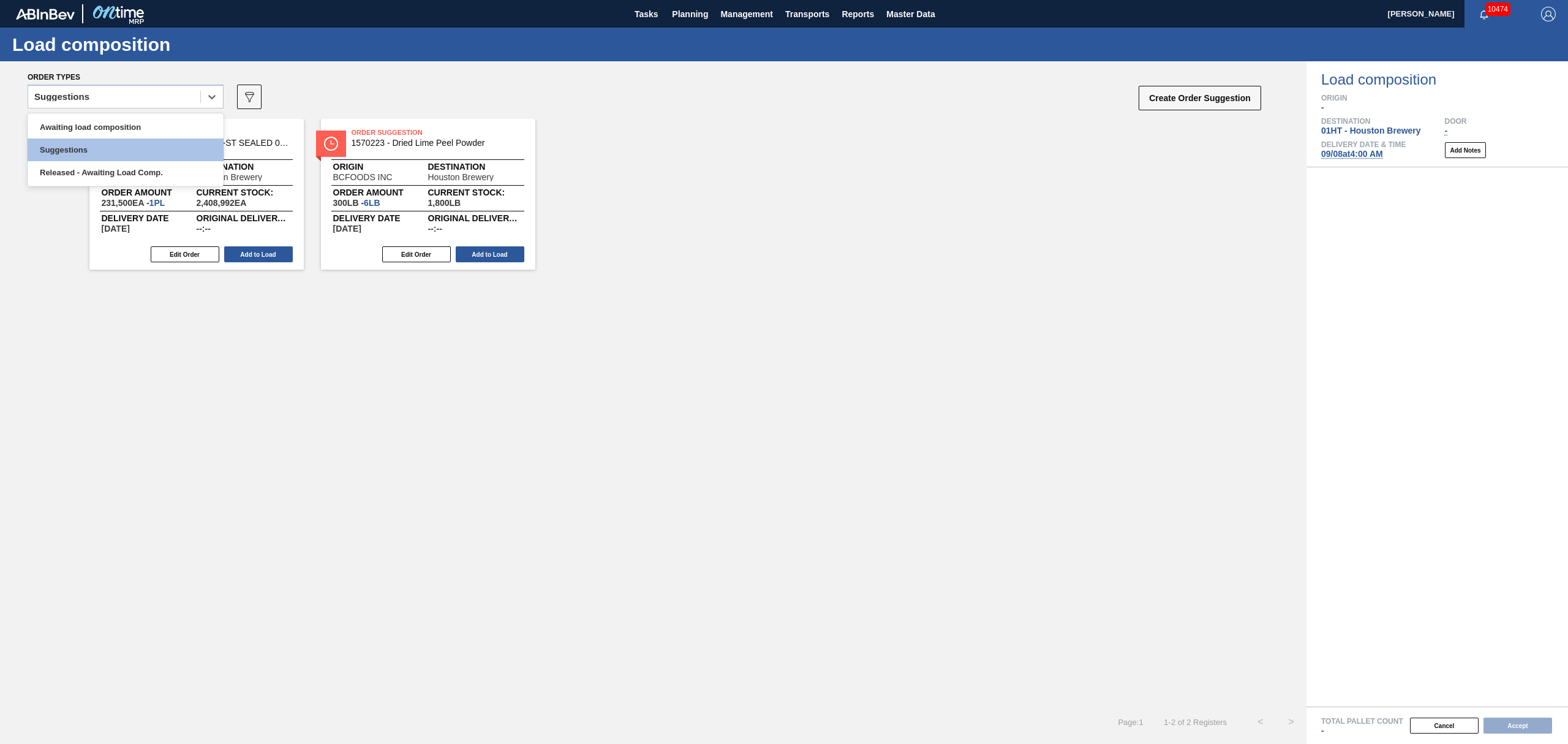
click at [146, 97] on div "Suggestions" at bounding box center [114, 97] width 172 height 18
click at [133, 130] on div "Awaiting load composition" at bounding box center [126, 127] width 196 height 22
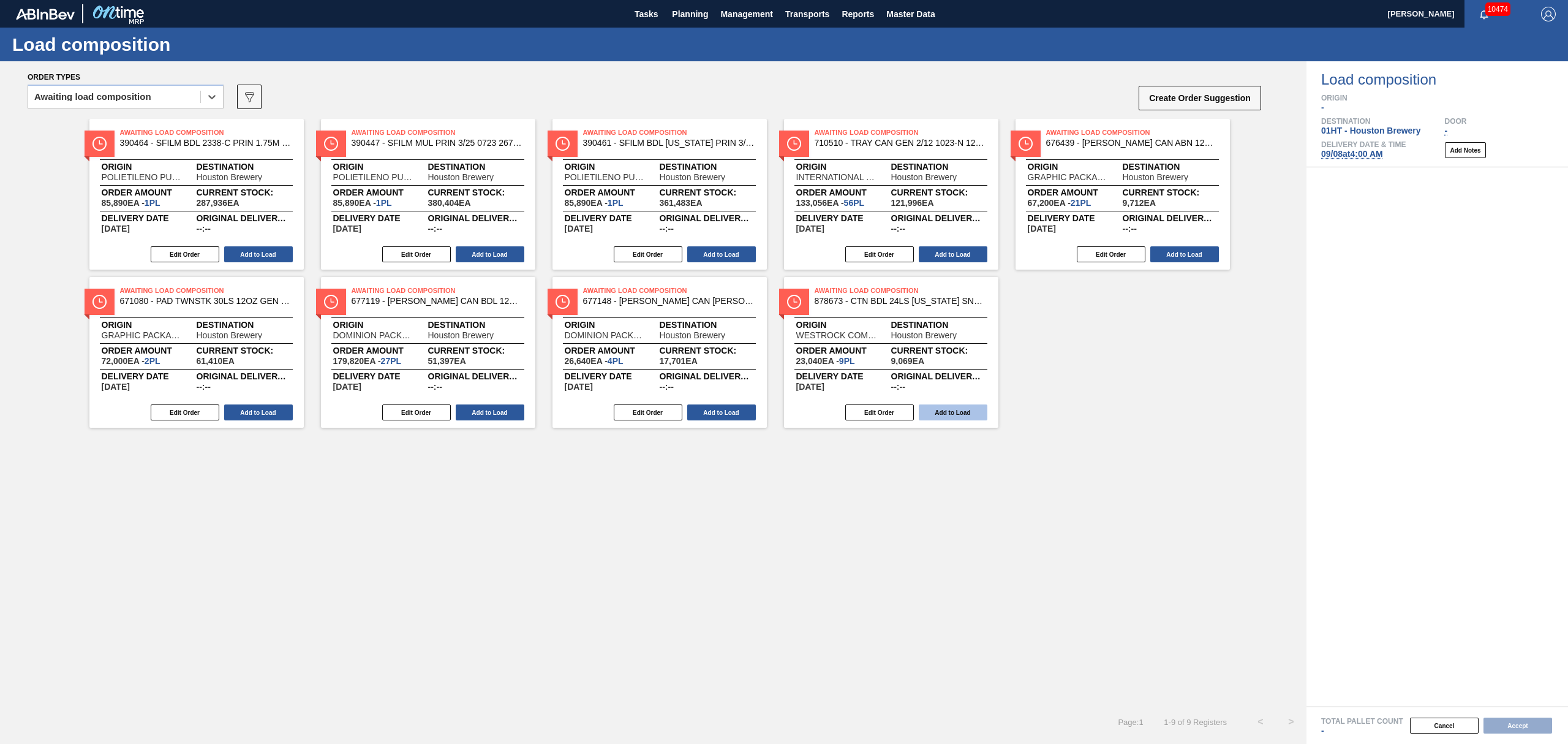
click at [945, 410] on button "Add to Load" at bounding box center [953, 412] width 69 height 16
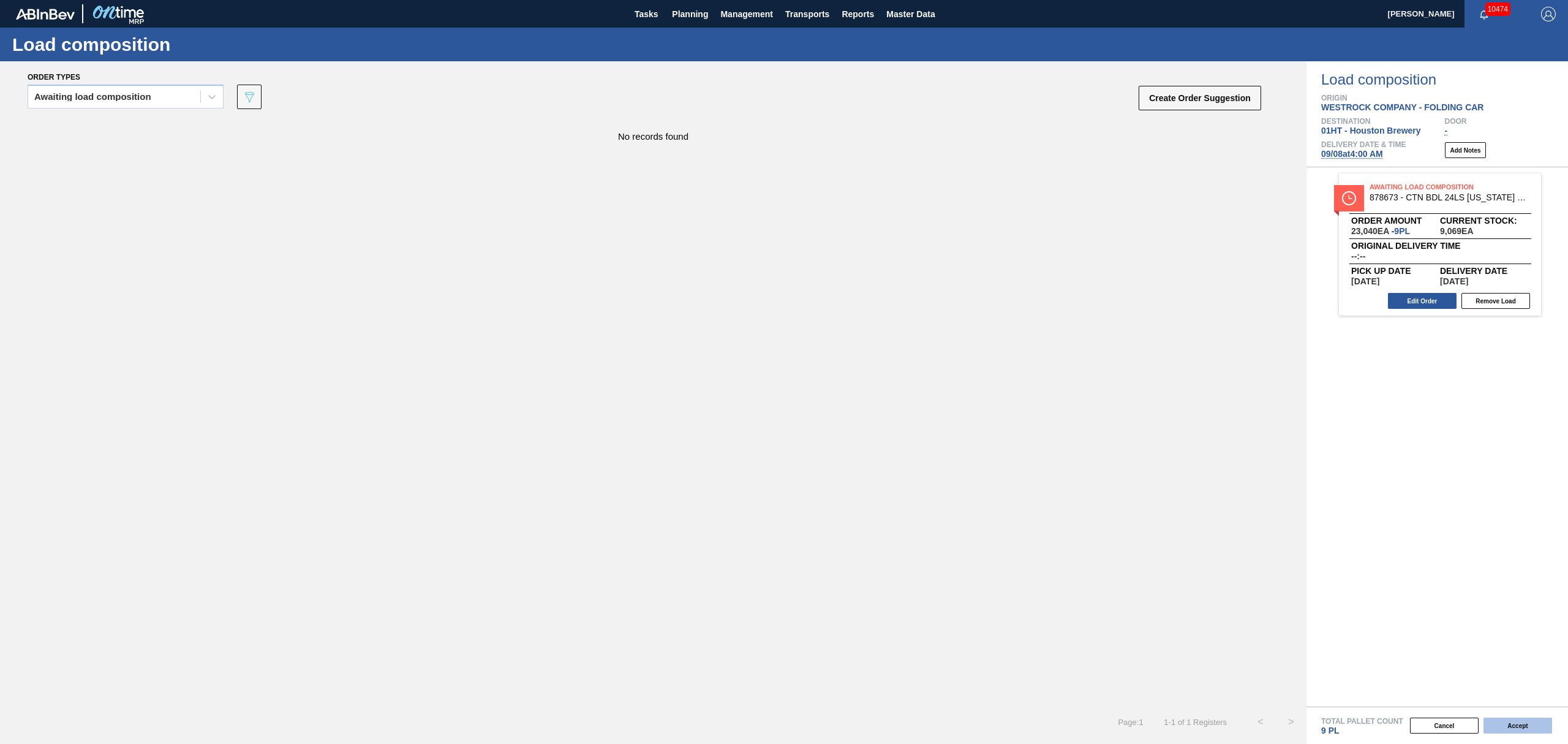
click at [1510, 729] on button "Accept" at bounding box center [1518, 725] width 69 height 16
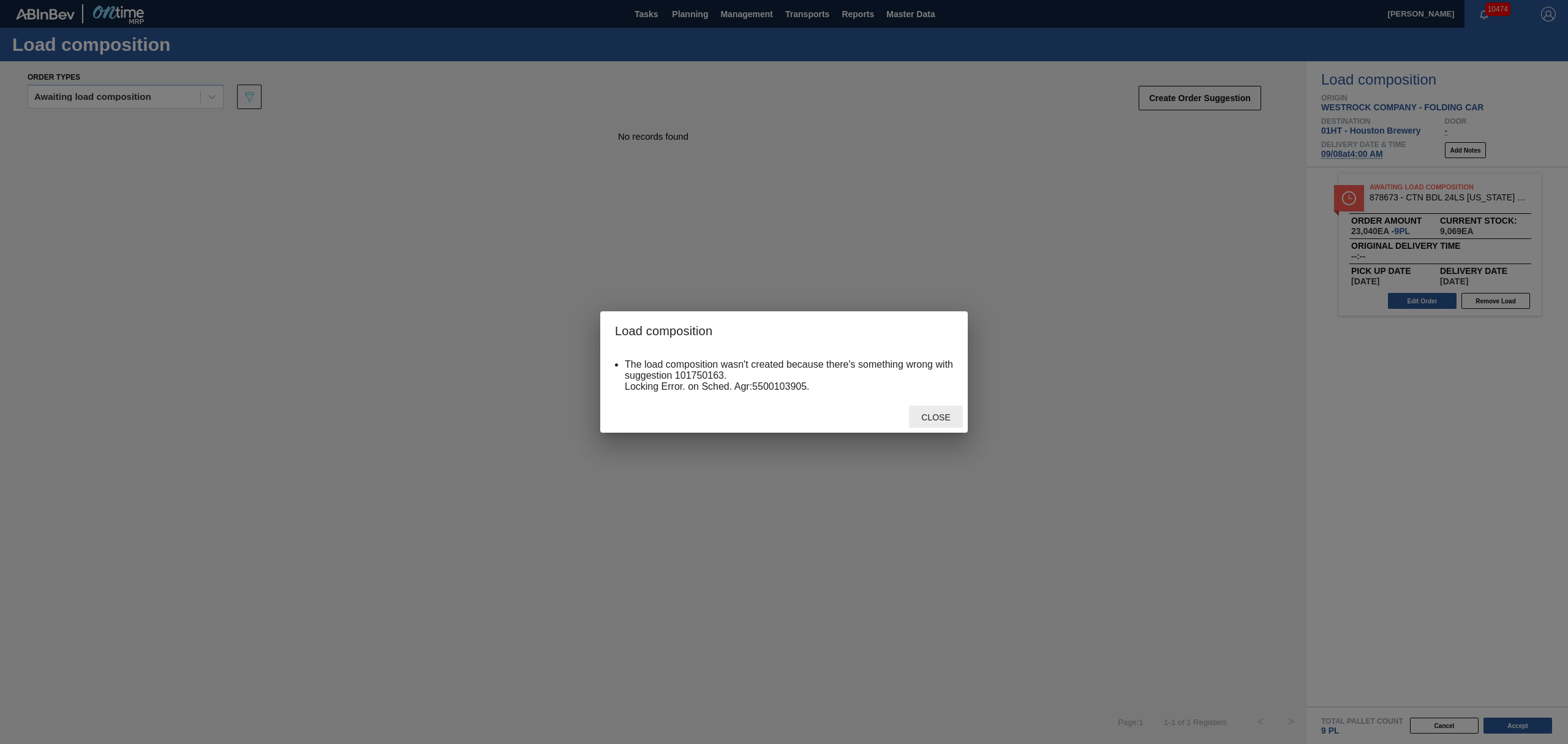
click at [931, 418] on span "Close" at bounding box center [935, 417] width 48 height 10
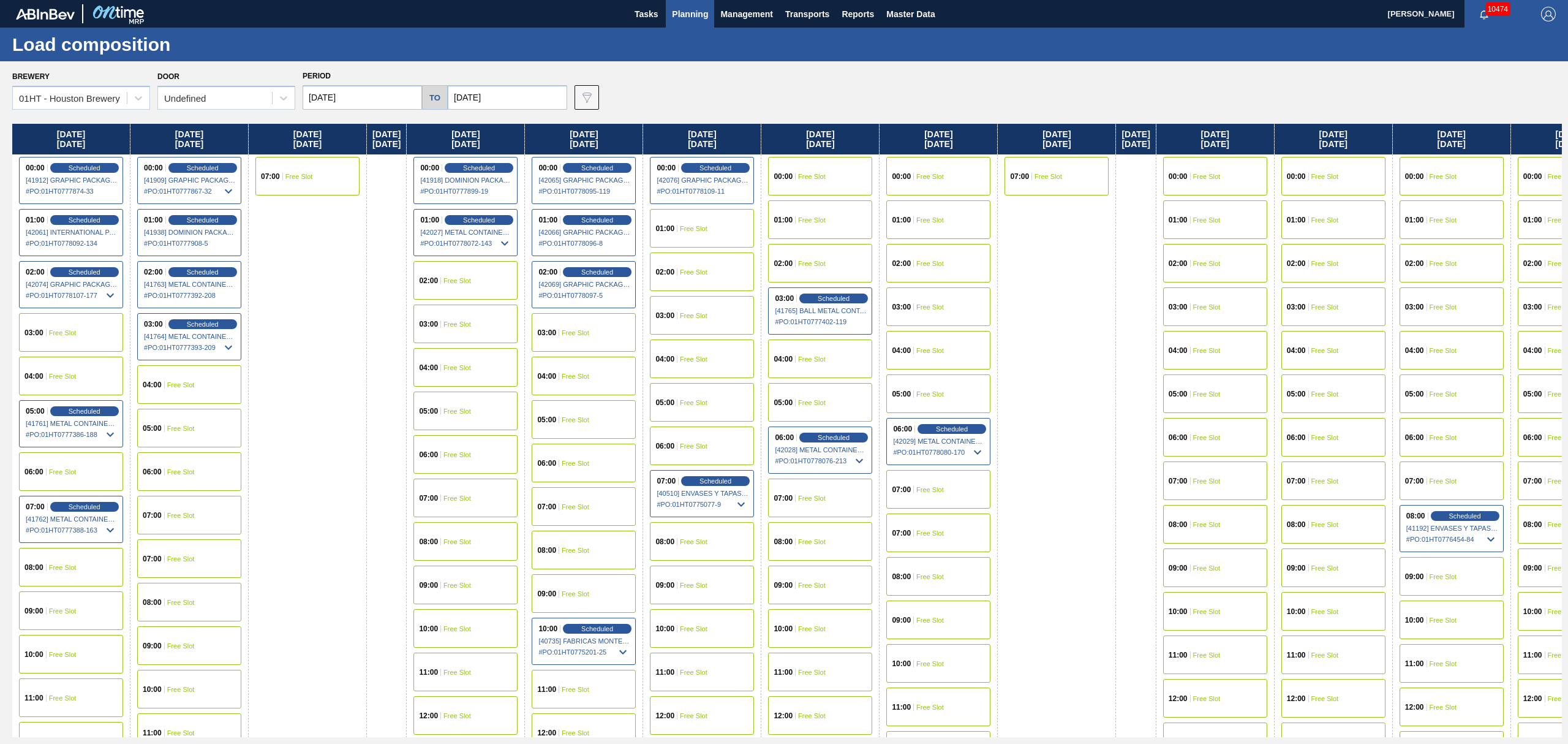
click at [438, 364] on span "04:00" at bounding box center [428, 368] width 19 height 7
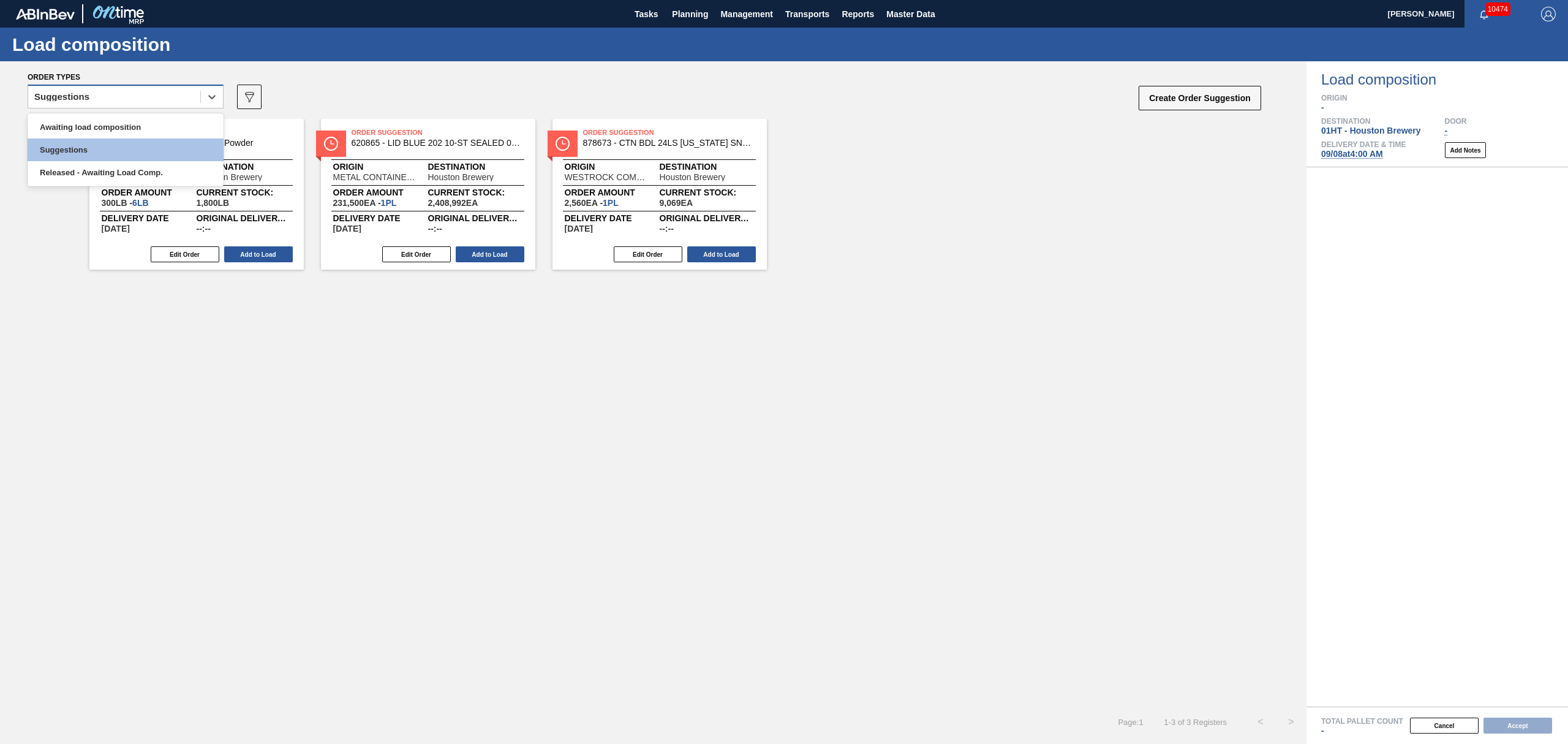
click at [144, 101] on div "Suggestions" at bounding box center [114, 97] width 172 height 18
click at [133, 127] on div "Awaiting load composition" at bounding box center [126, 127] width 196 height 22
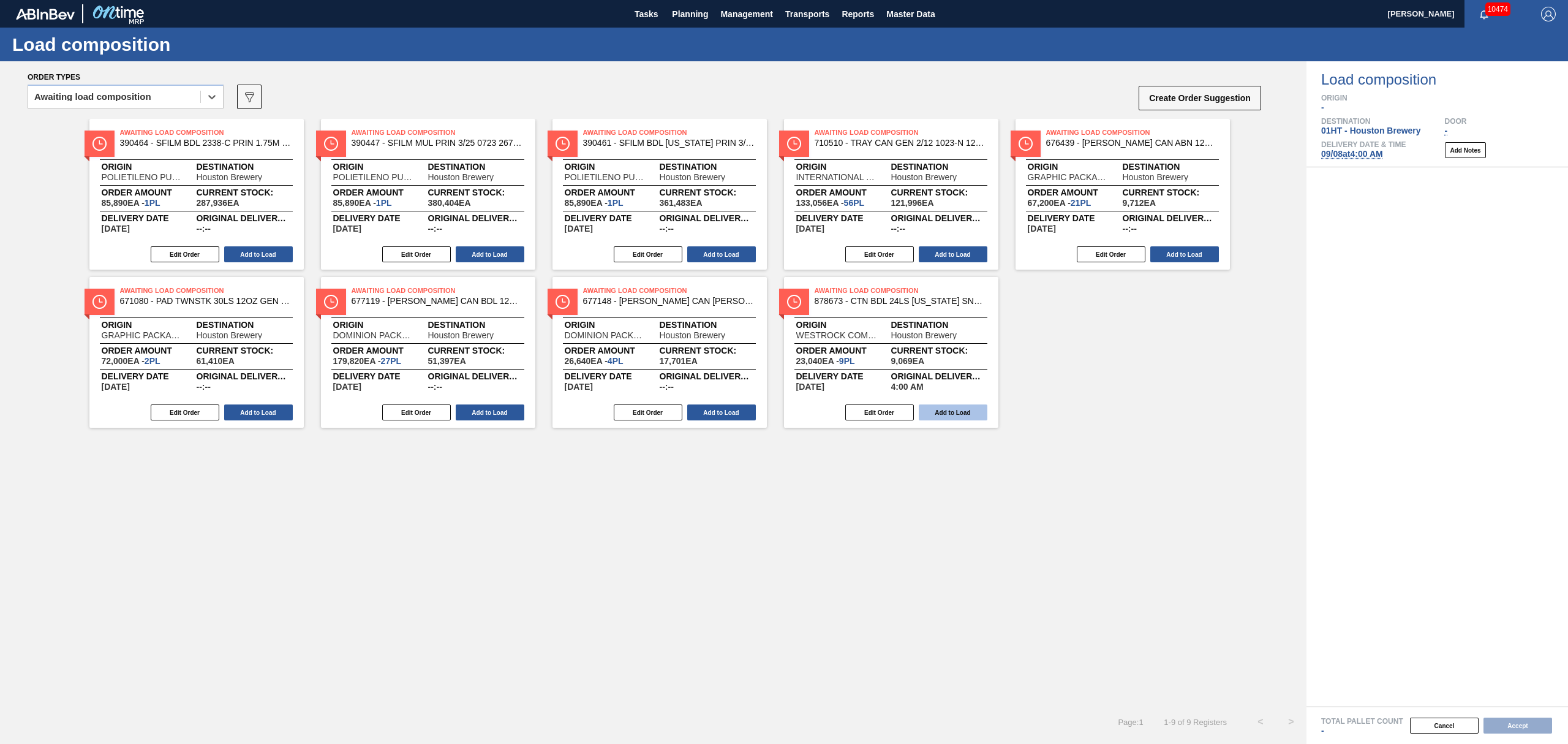
click at [953, 413] on button "Add to Load" at bounding box center [953, 412] width 69 height 16
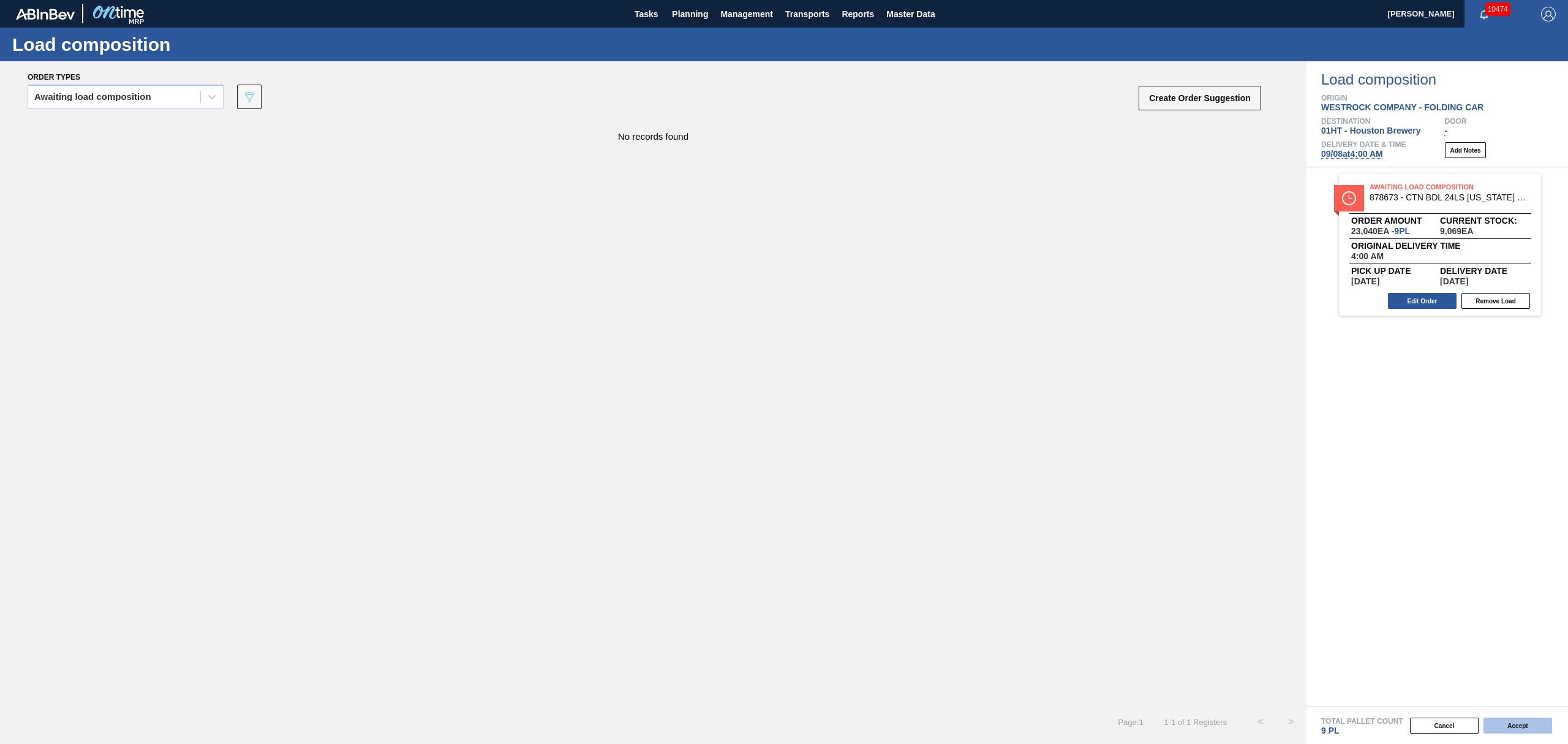
click at [1510, 727] on button "Accept" at bounding box center [1518, 725] width 69 height 16
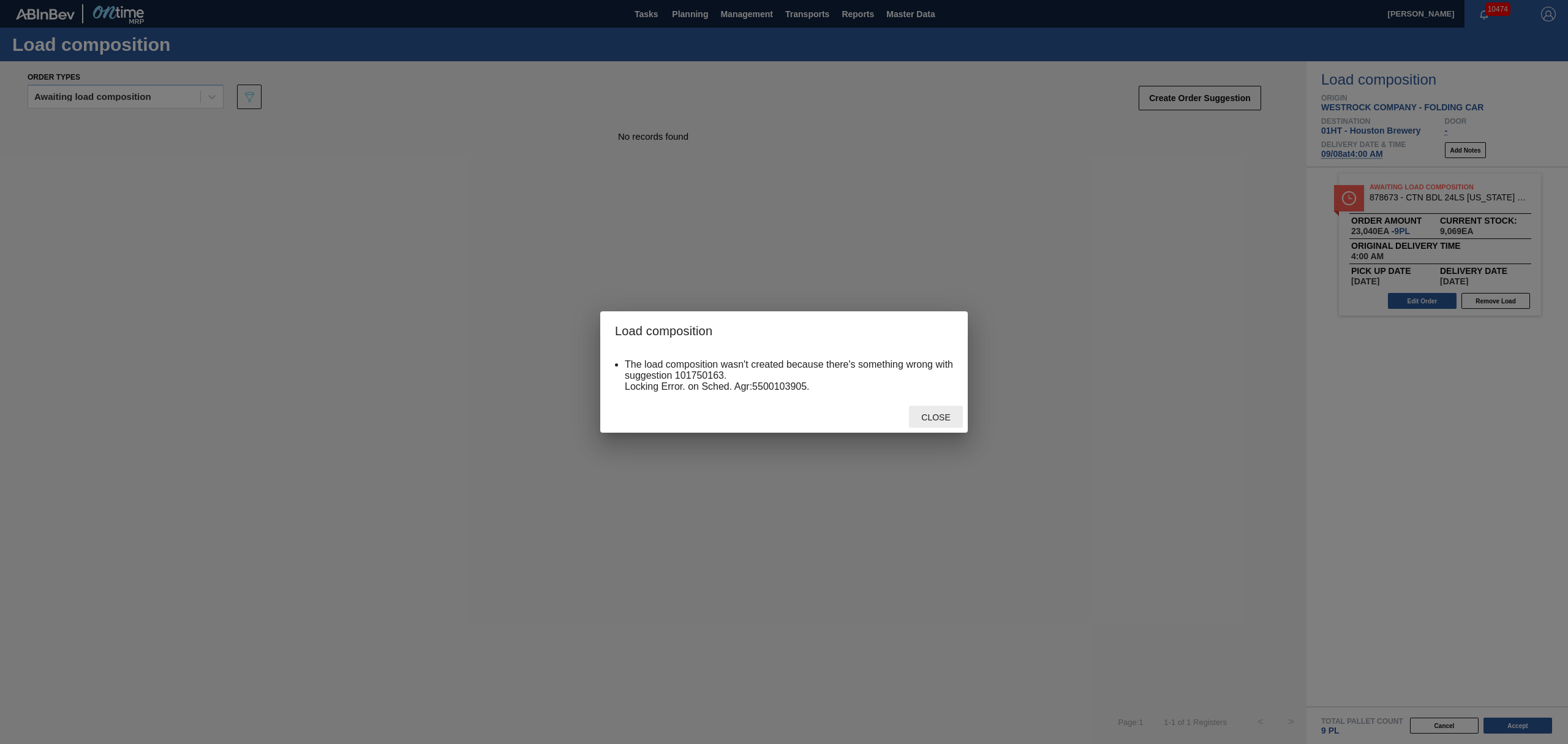
click at [944, 411] on div "Close" at bounding box center [936, 417] width 54 height 22
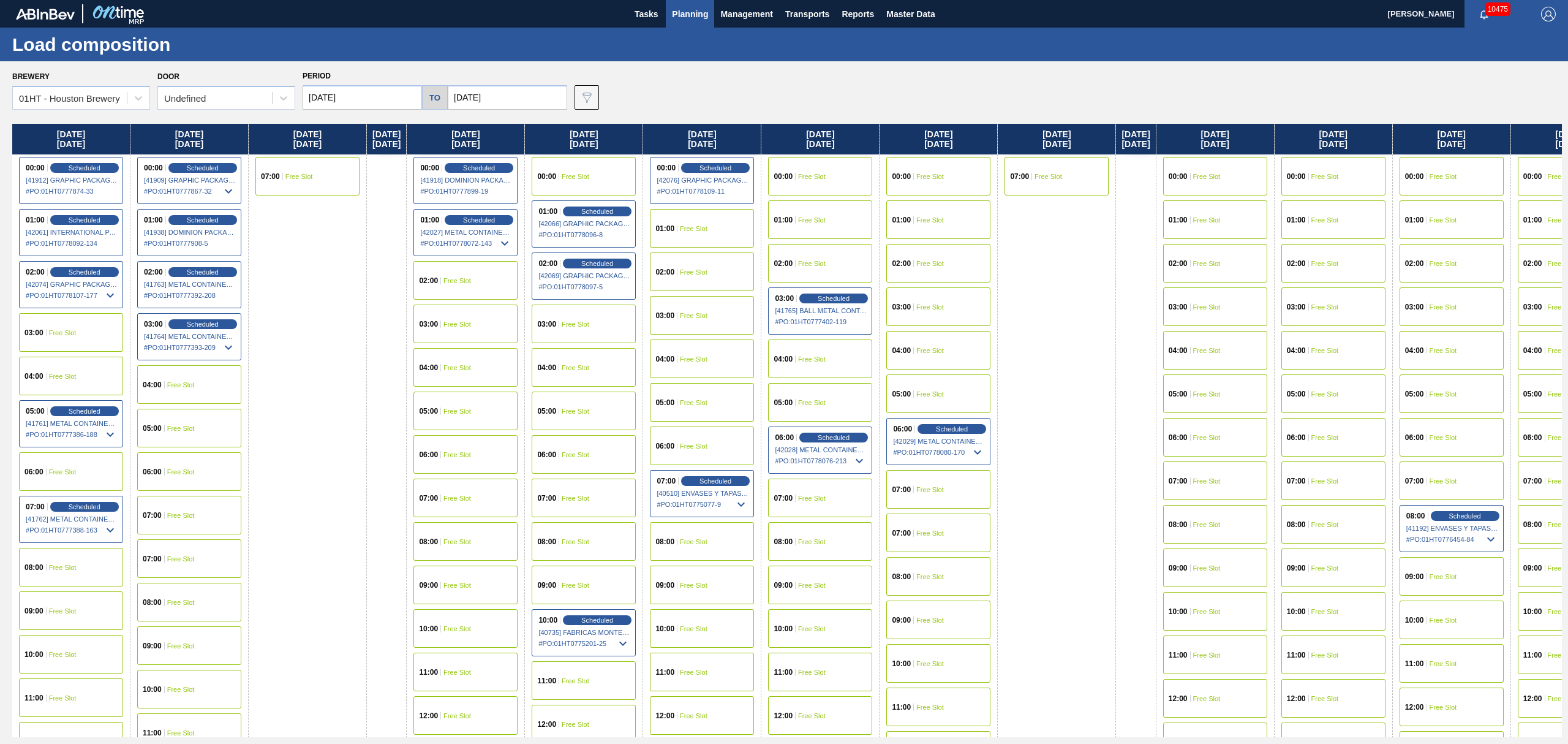
click at [471, 363] on div "04:00 Free Slot" at bounding box center [465, 367] width 104 height 38
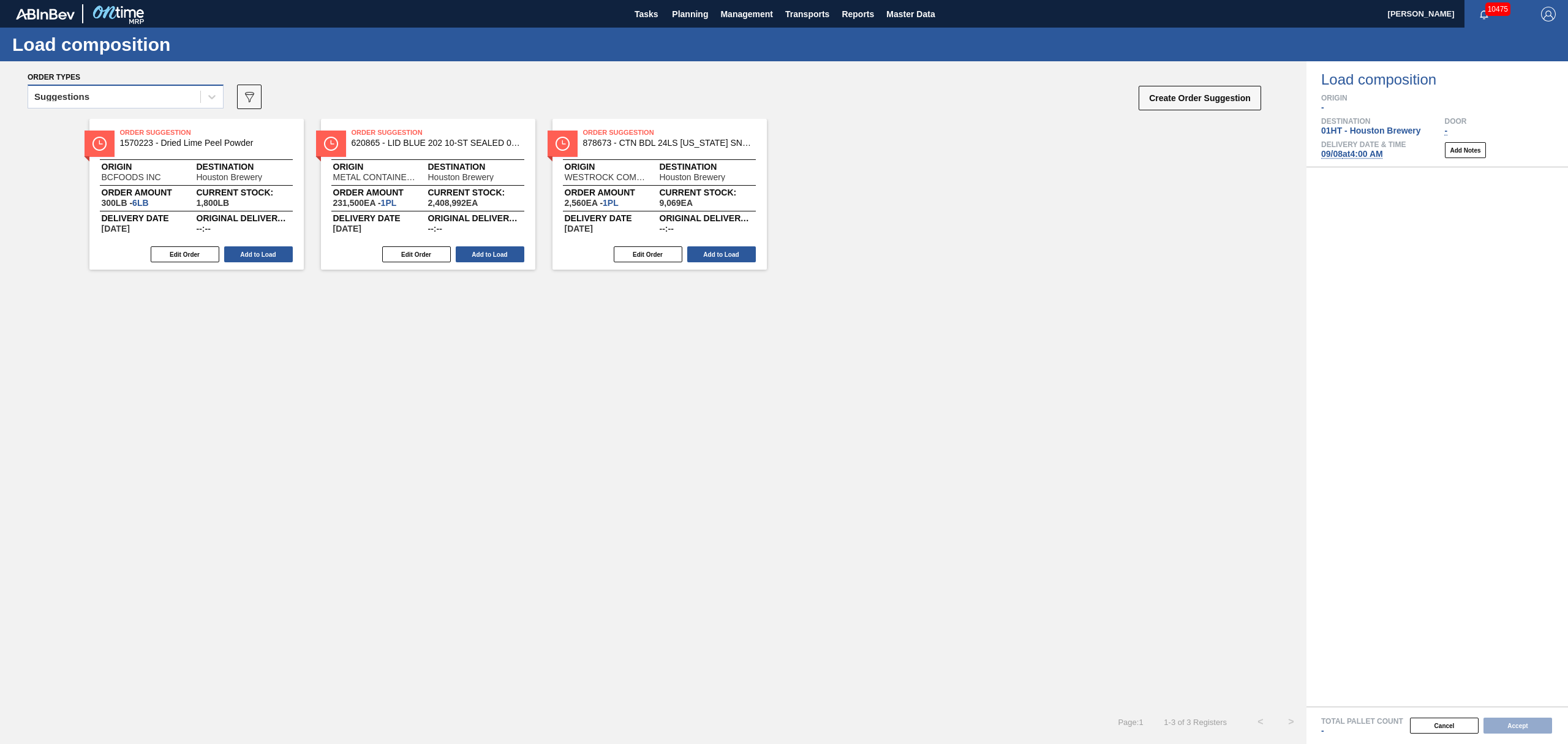
click at [160, 103] on div "Suggestions" at bounding box center [114, 97] width 172 height 18
click at [157, 126] on div "Awaiting load composition" at bounding box center [126, 127] width 196 height 22
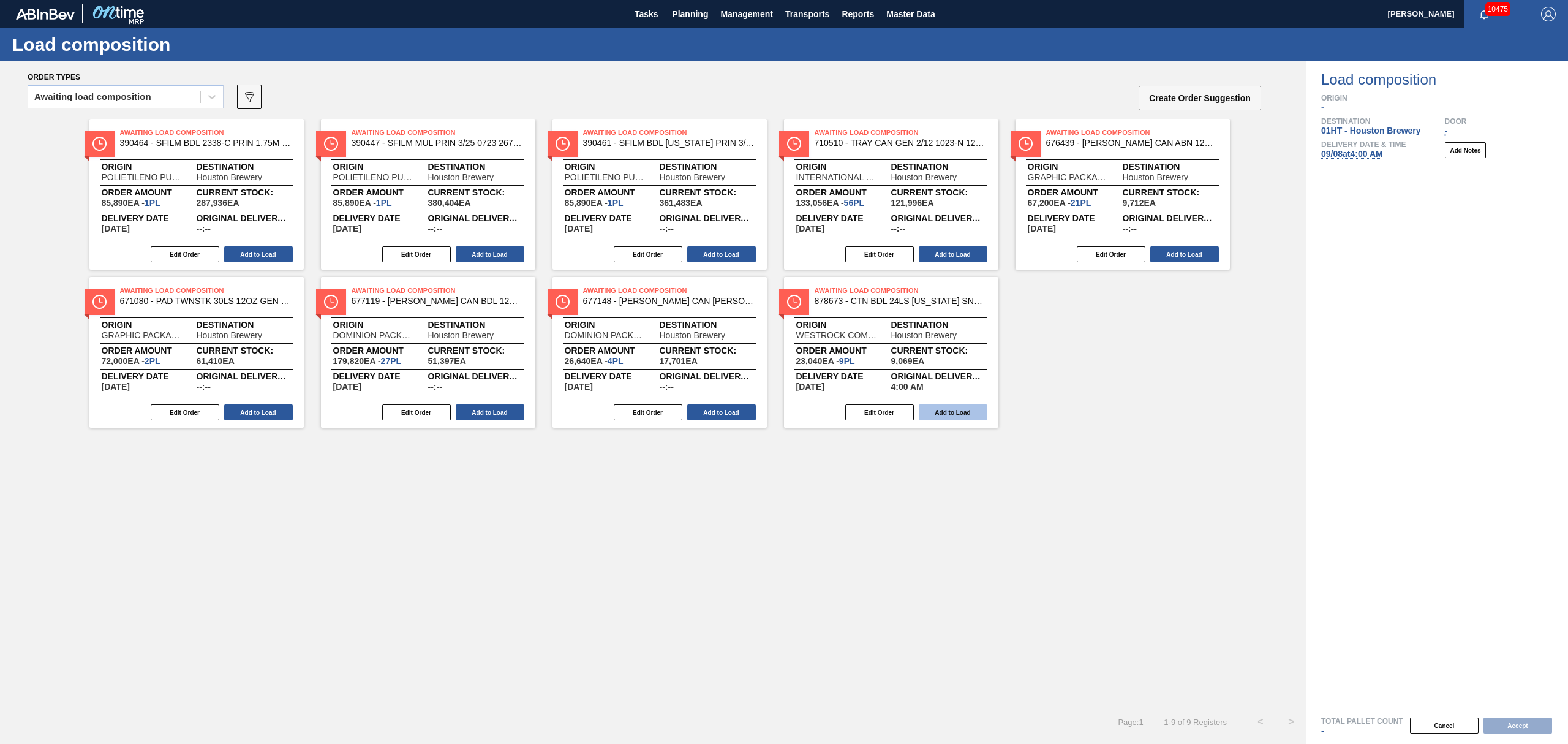
click at [961, 408] on button "Add to Load" at bounding box center [953, 412] width 69 height 16
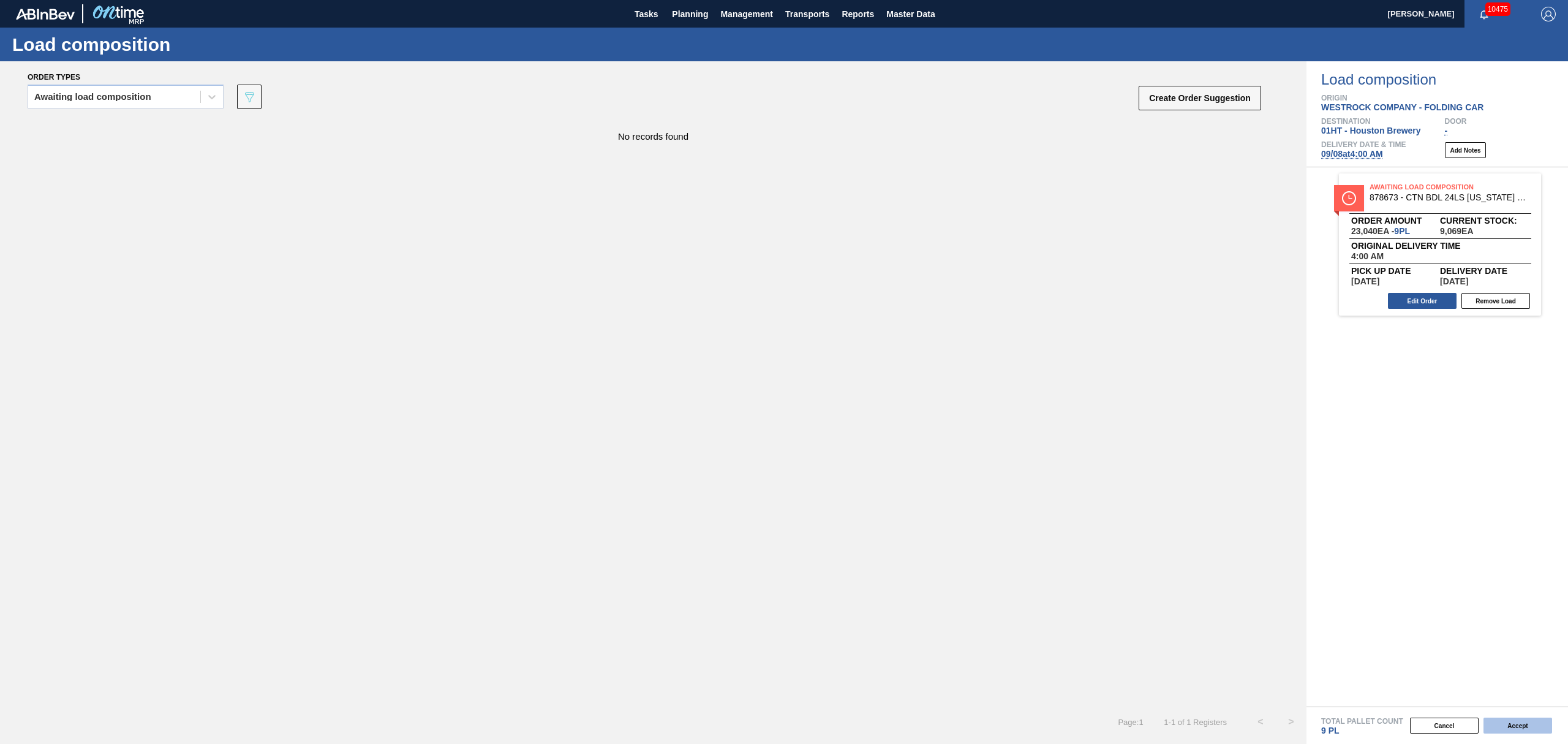
click at [1512, 724] on button "Accept" at bounding box center [1518, 725] width 69 height 16
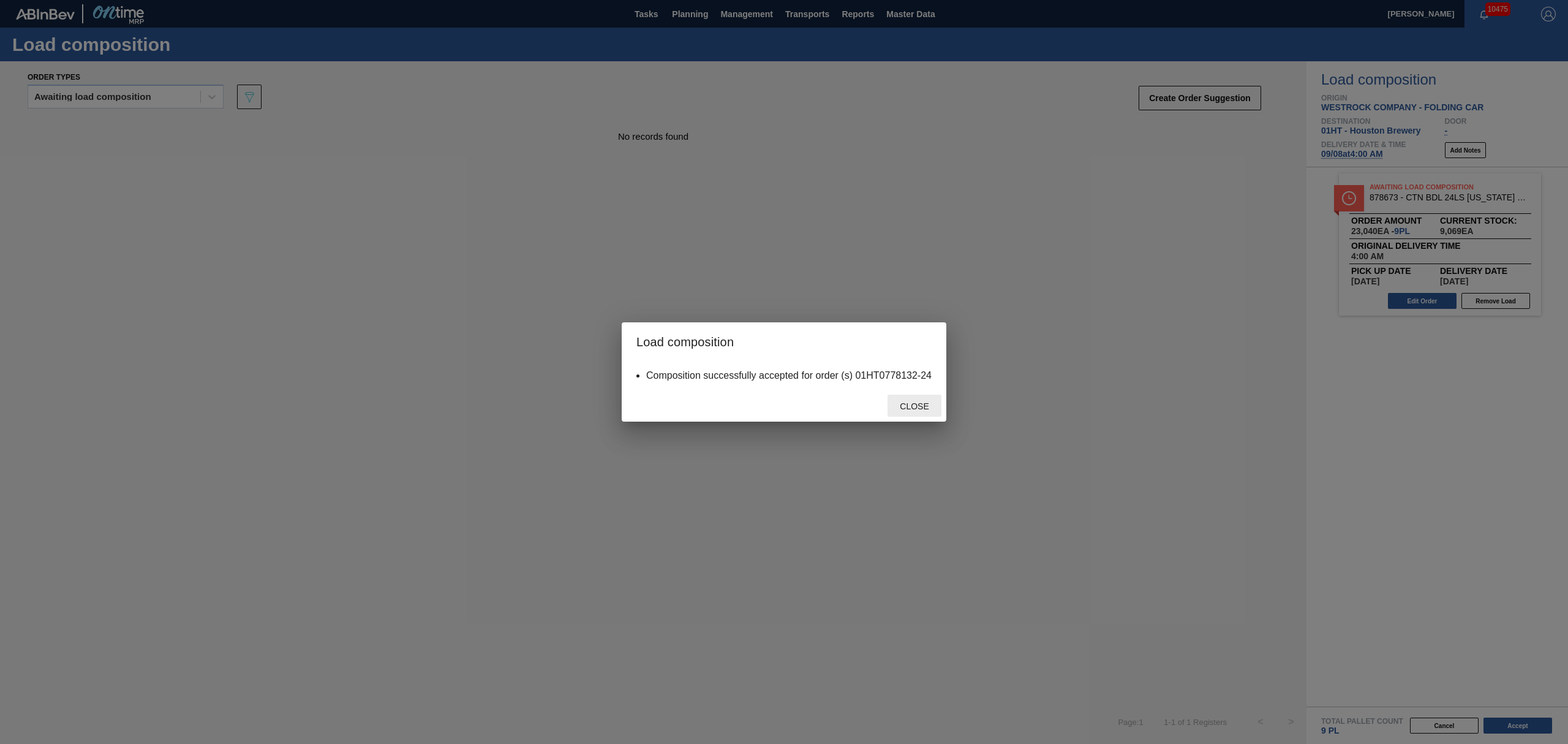
click at [924, 402] on span "Close" at bounding box center [914, 406] width 48 height 10
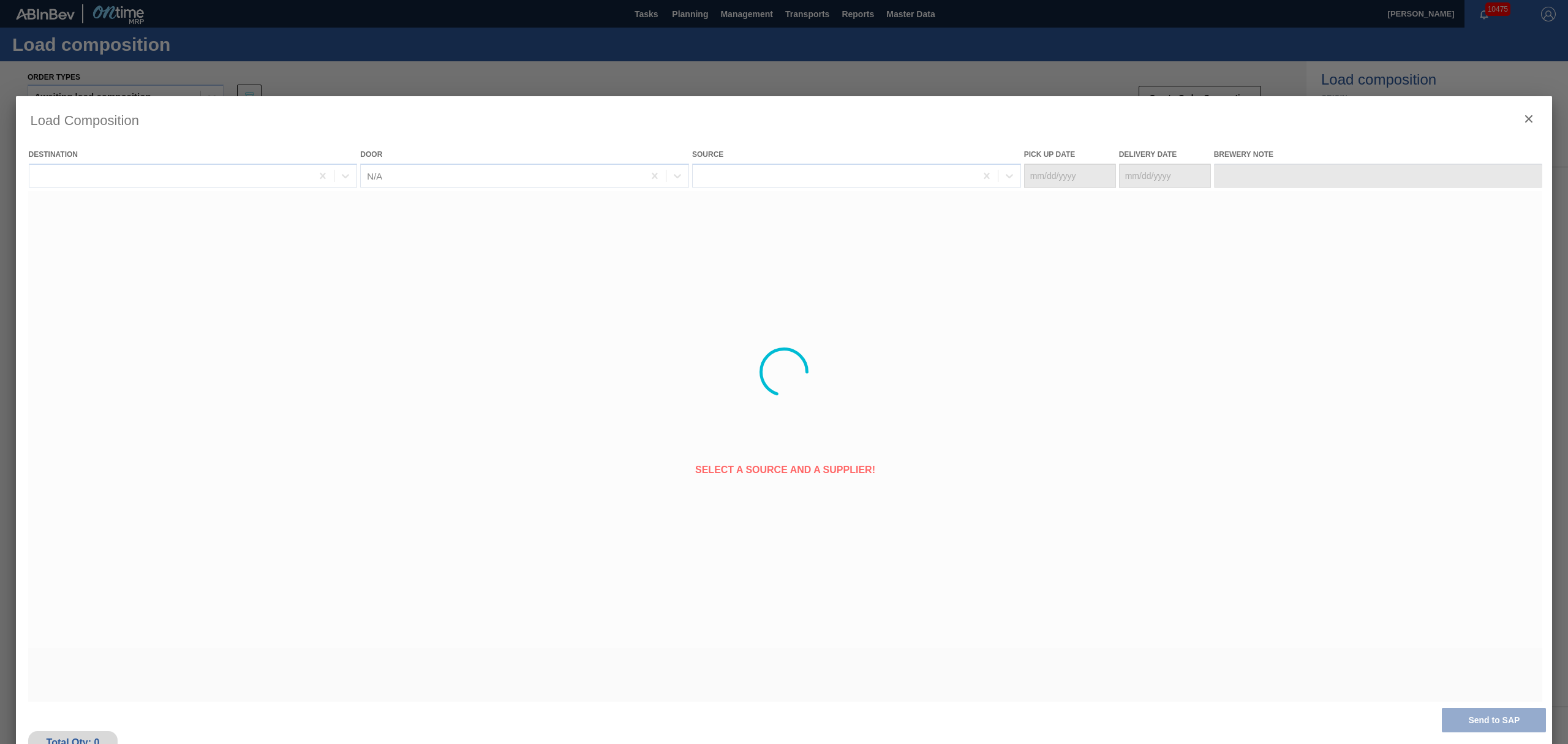
type Date "[DATE]"
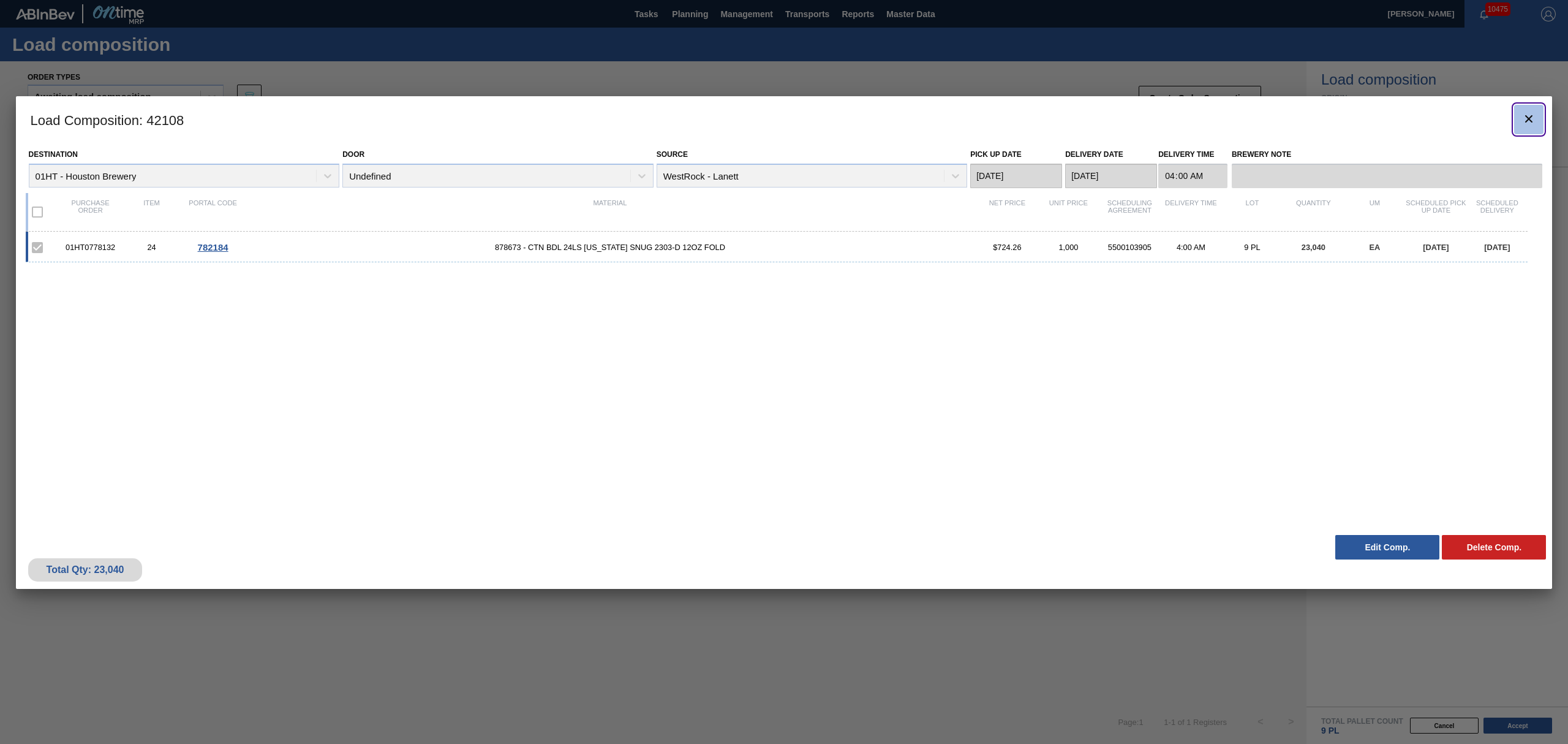
click at [1524, 118] on icon "botão de ícone" at bounding box center [1529, 119] width 15 height 15
